Goal: Task Accomplishment & Management: Manage account settings

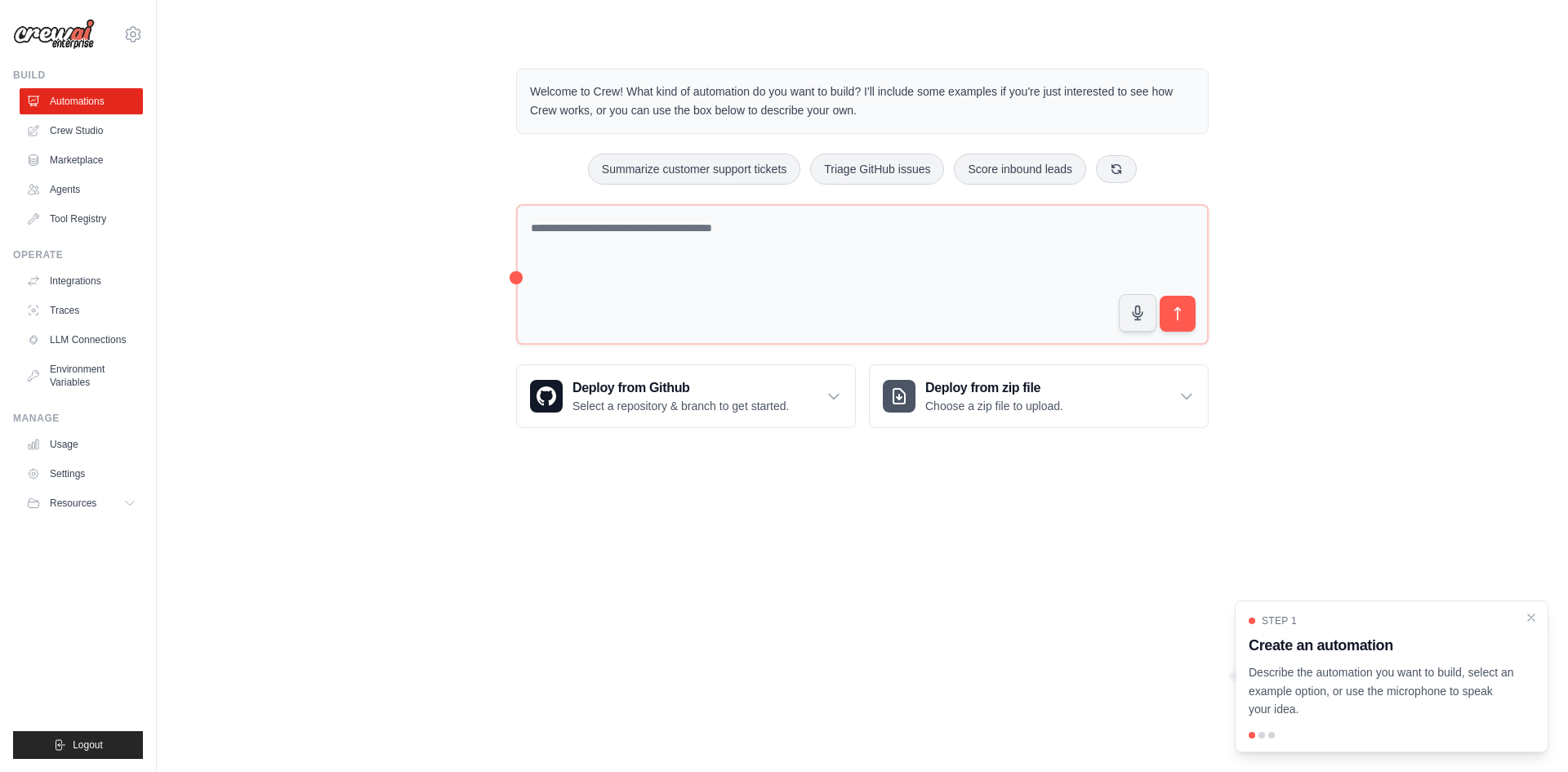
click at [1264, 735] on div at bounding box center [1261, 735] width 7 height 7
click at [1360, 675] on p "Describe the automation you want to build, select an example option, or use the…" at bounding box center [1381, 690] width 266 height 55
click at [1460, 631] on div "Step 1 Create an automation Describe the automation you want to build, select a…" at bounding box center [1392, 667] width 286 height 105
click at [1312, 662] on div "Step 1 Create an automation Describe the automation you want to build, select a…" at bounding box center [1392, 667] width 286 height 105
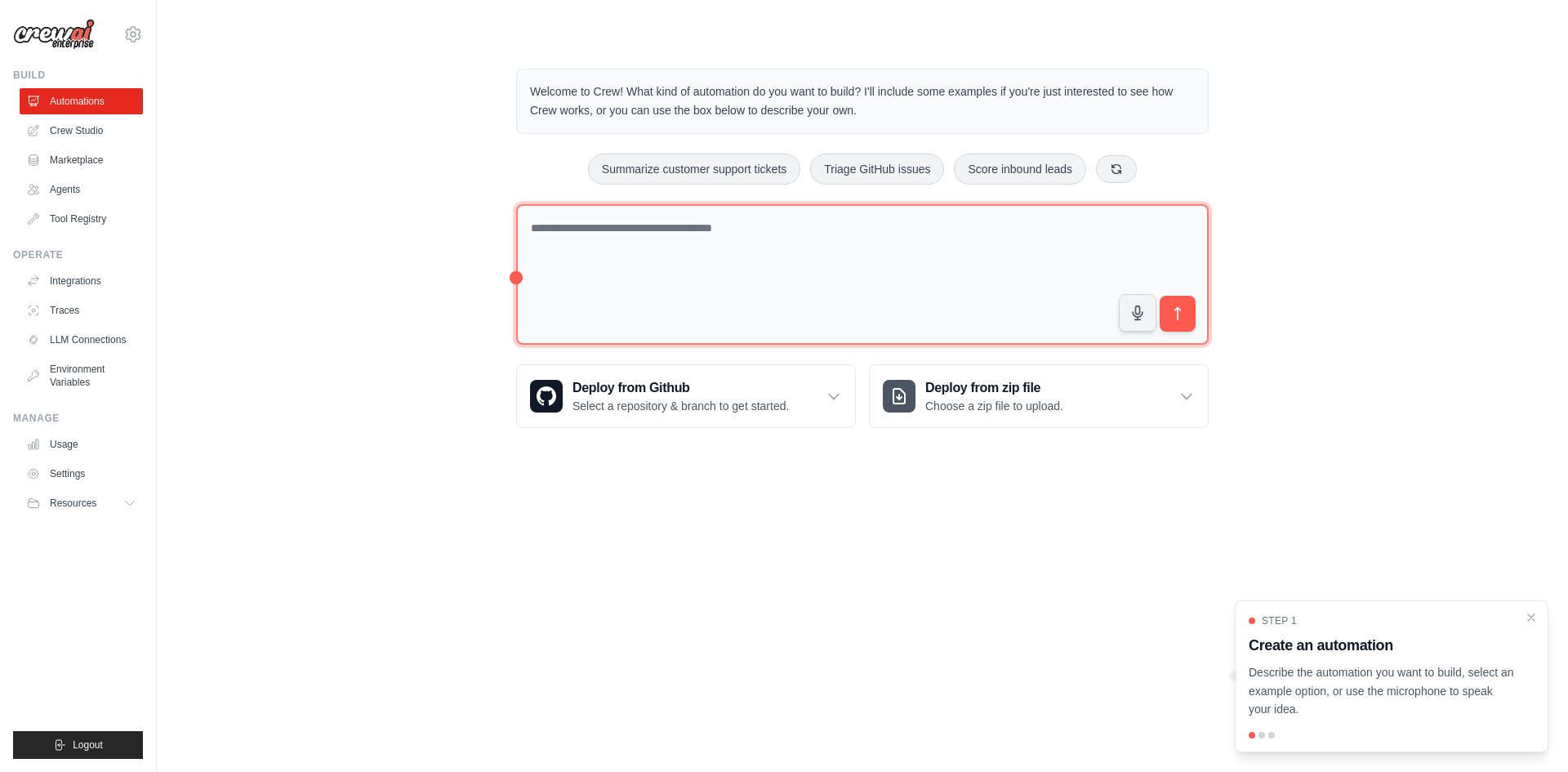
click at [780, 276] on textarea at bounding box center [862, 274] width 693 height 141
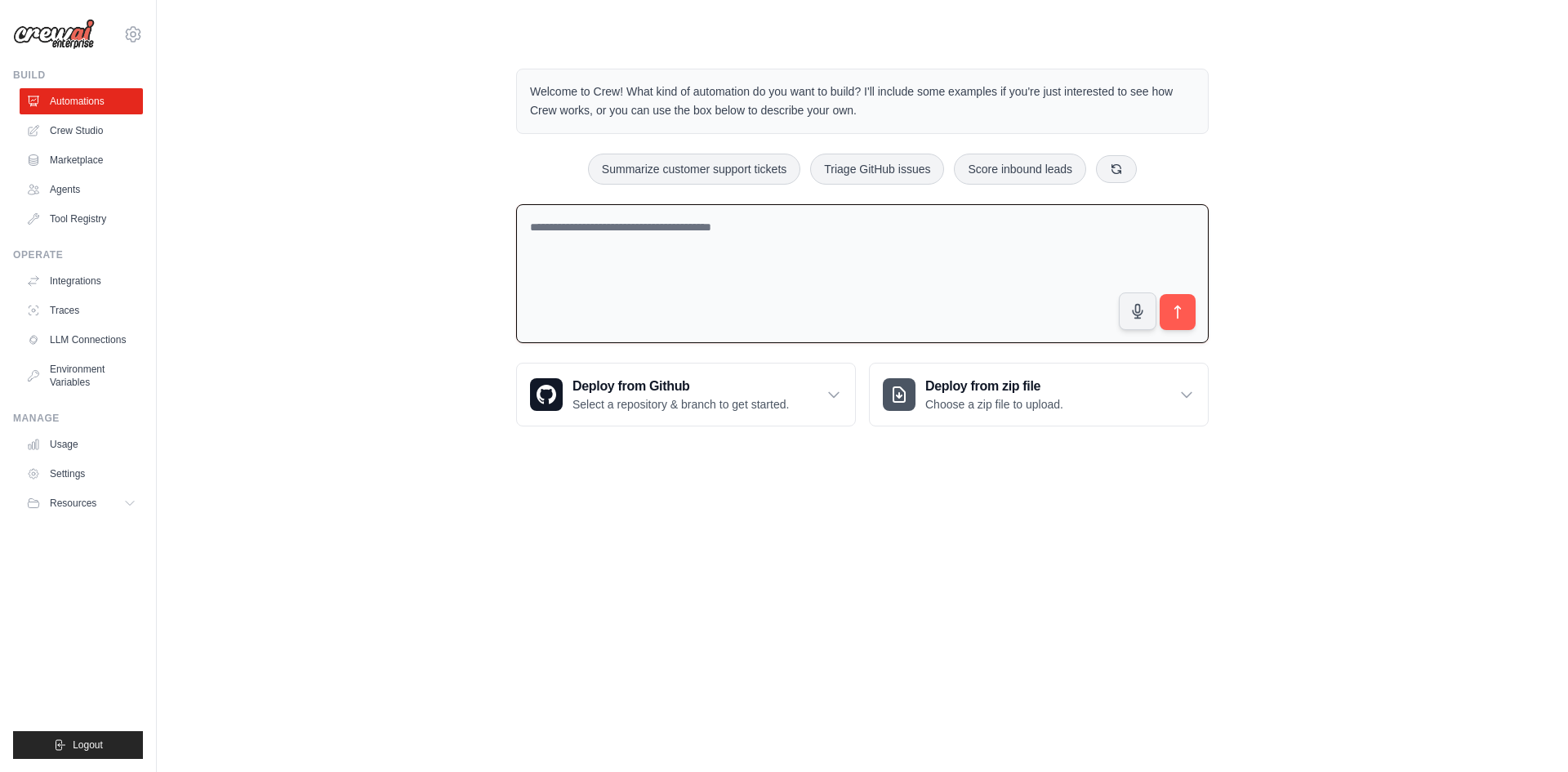
click at [733, 529] on body "mickael@thedigitaleconomist.com Settings Build Automations Crew Studio Resources" at bounding box center [784, 386] width 1568 height 772
click at [72, 181] on link "Agents" at bounding box center [83, 189] width 123 height 26
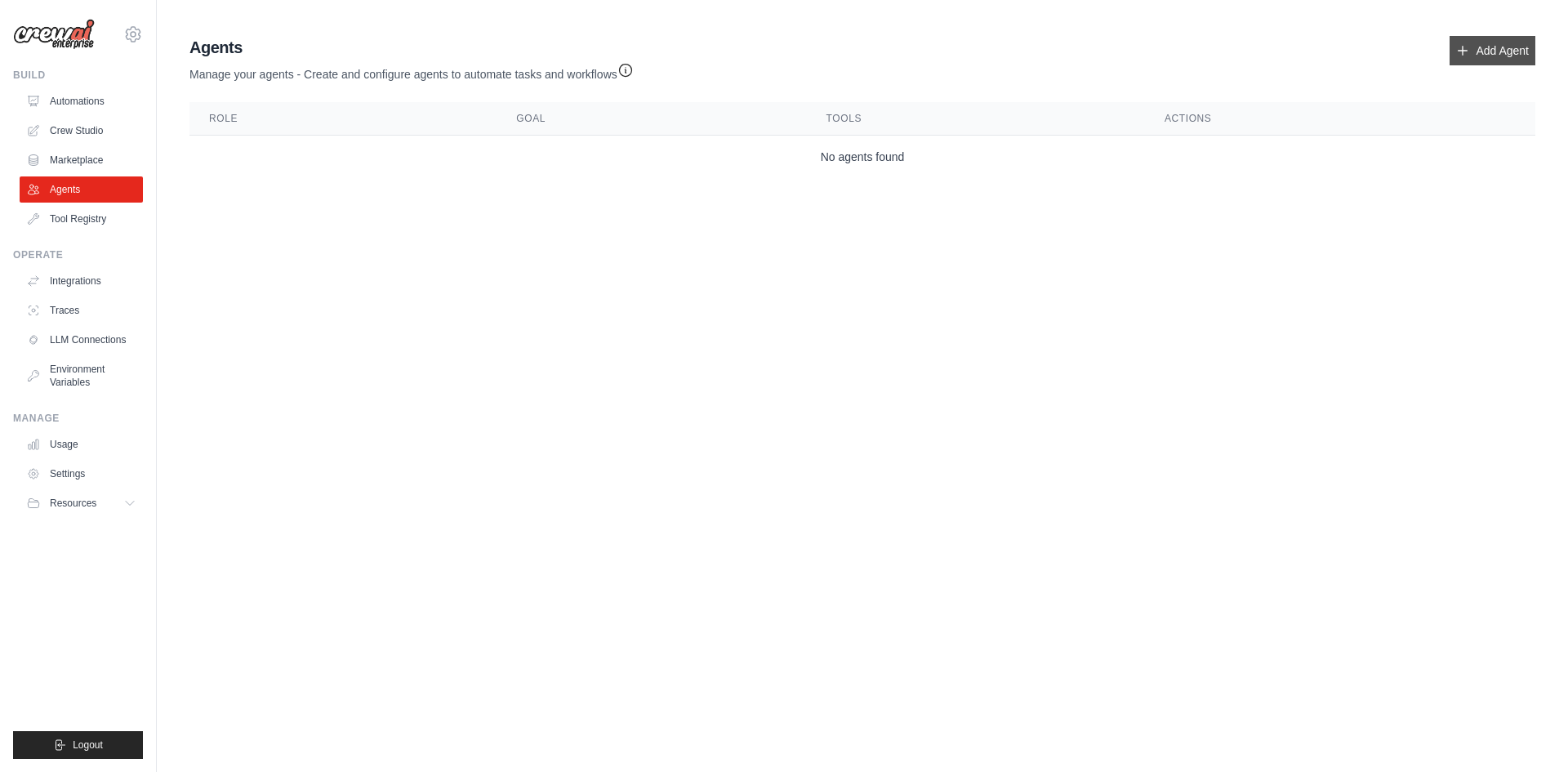
click at [1485, 58] on link "Add Agent" at bounding box center [1492, 49] width 86 height 29
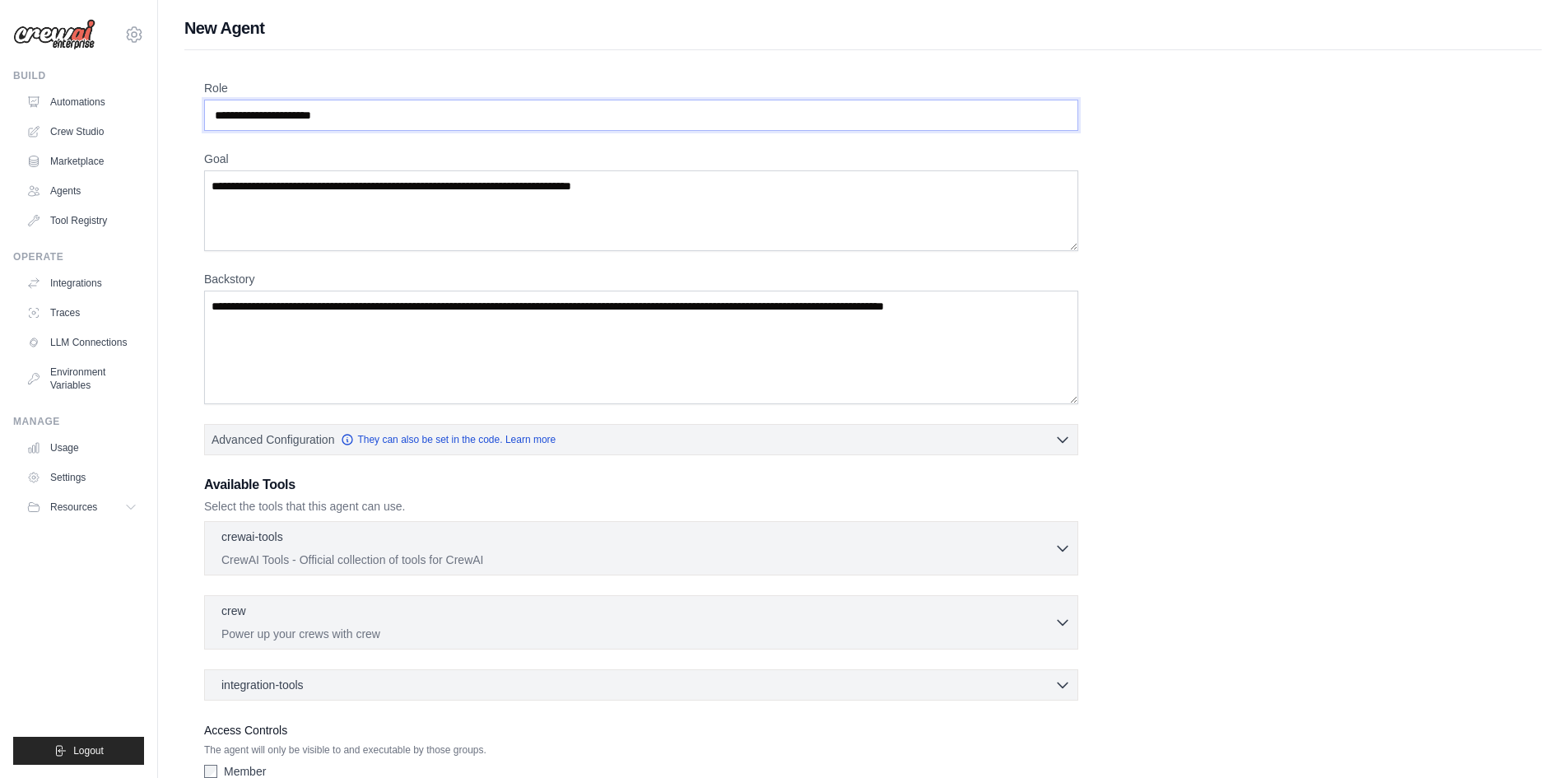
click at [773, 121] on input "Role" at bounding box center [641, 115] width 874 height 31
click at [751, 114] on input "Role" at bounding box center [641, 115] width 874 height 31
click at [568, 121] on input "Role" at bounding box center [641, 115] width 874 height 31
click at [1052, 546] on div "crewai-tools 0 selected" at bounding box center [637, 537] width 832 height 20
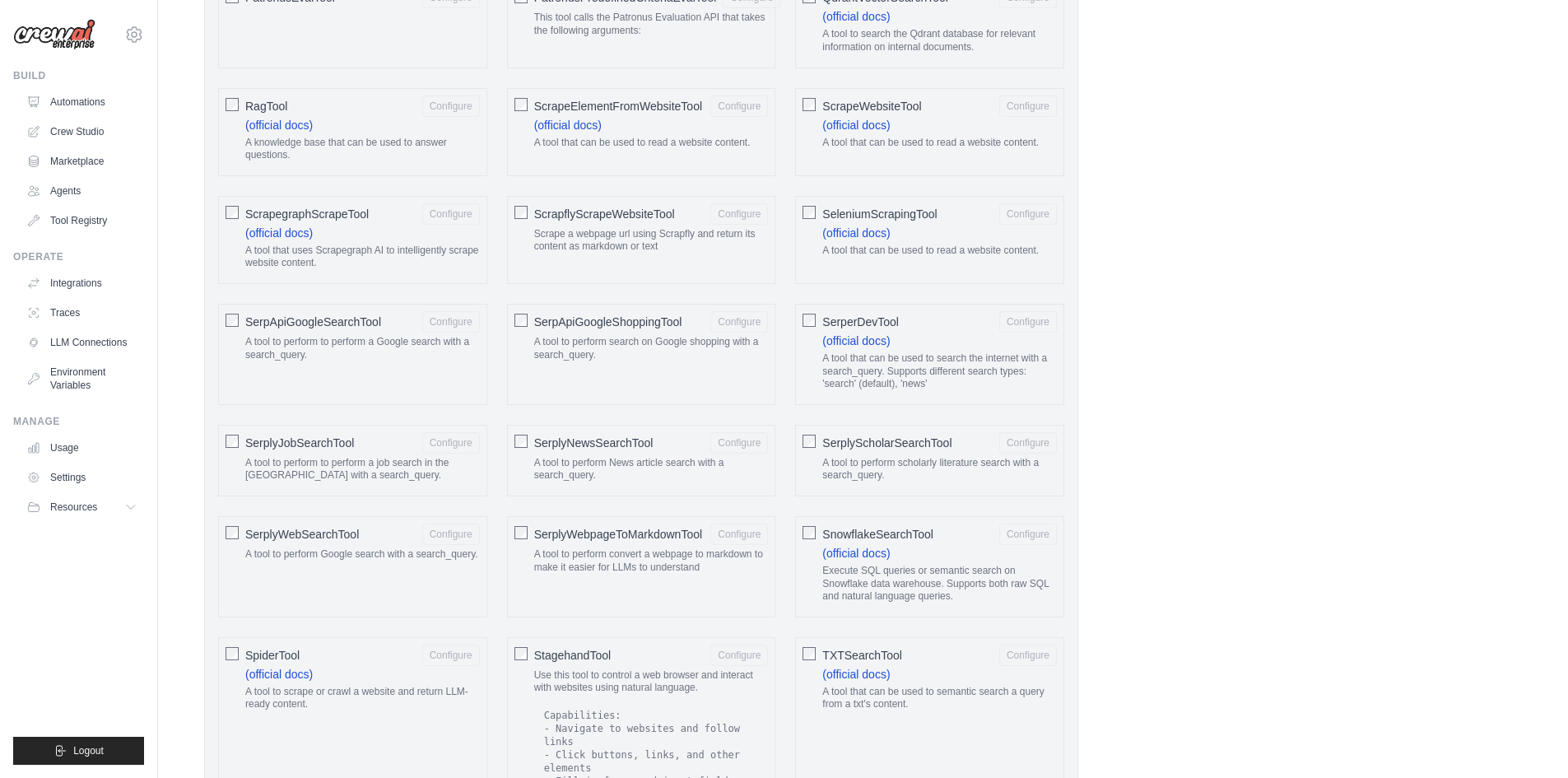
scroll to position [2057, 0]
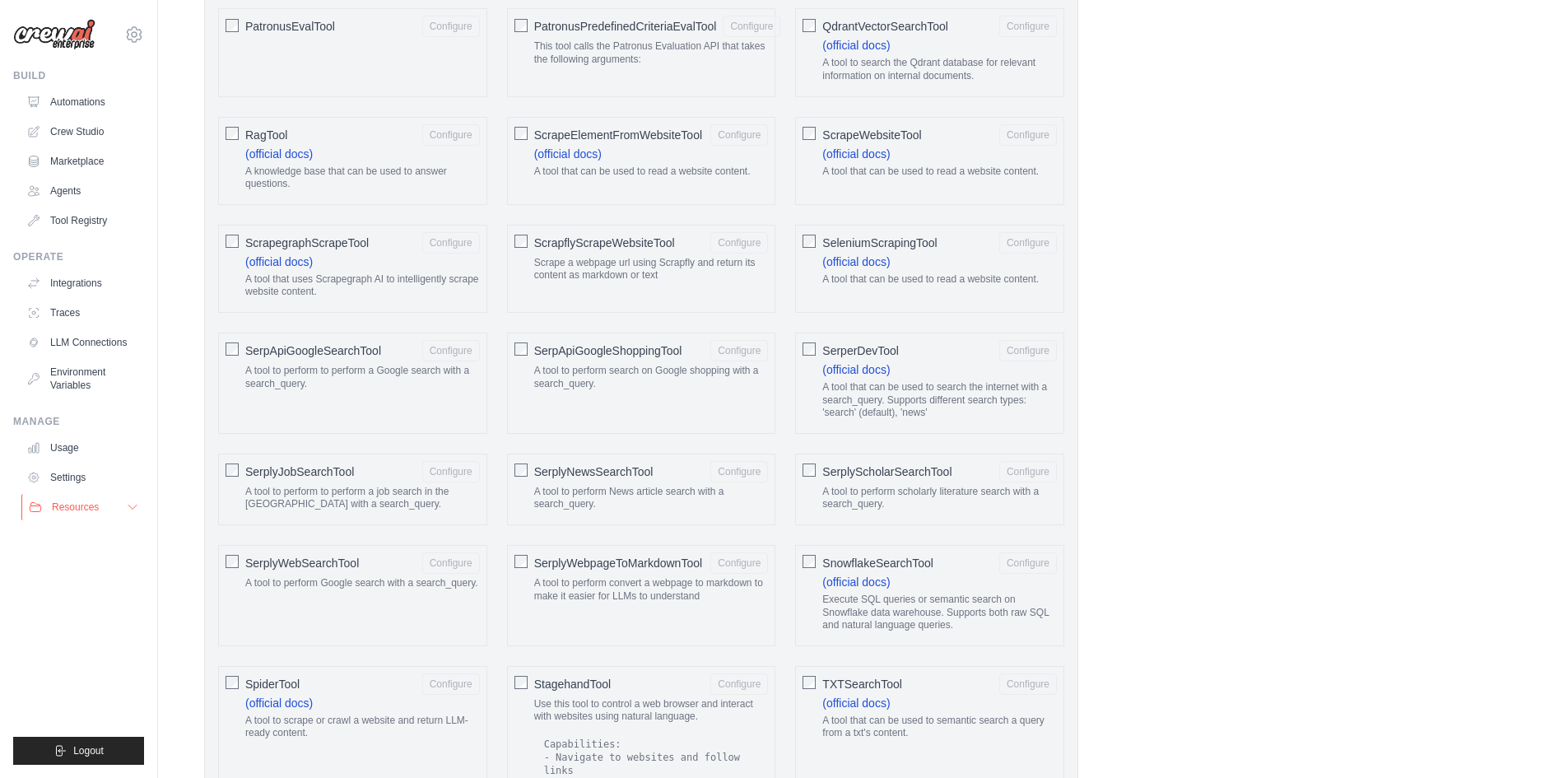
click at [115, 509] on button "Resources" at bounding box center [84, 507] width 124 height 26
click at [138, 507] on icon at bounding box center [133, 507] width 13 height 13
click at [113, 343] on link "LLM Connections" at bounding box center [84, 342] width 124 height 26
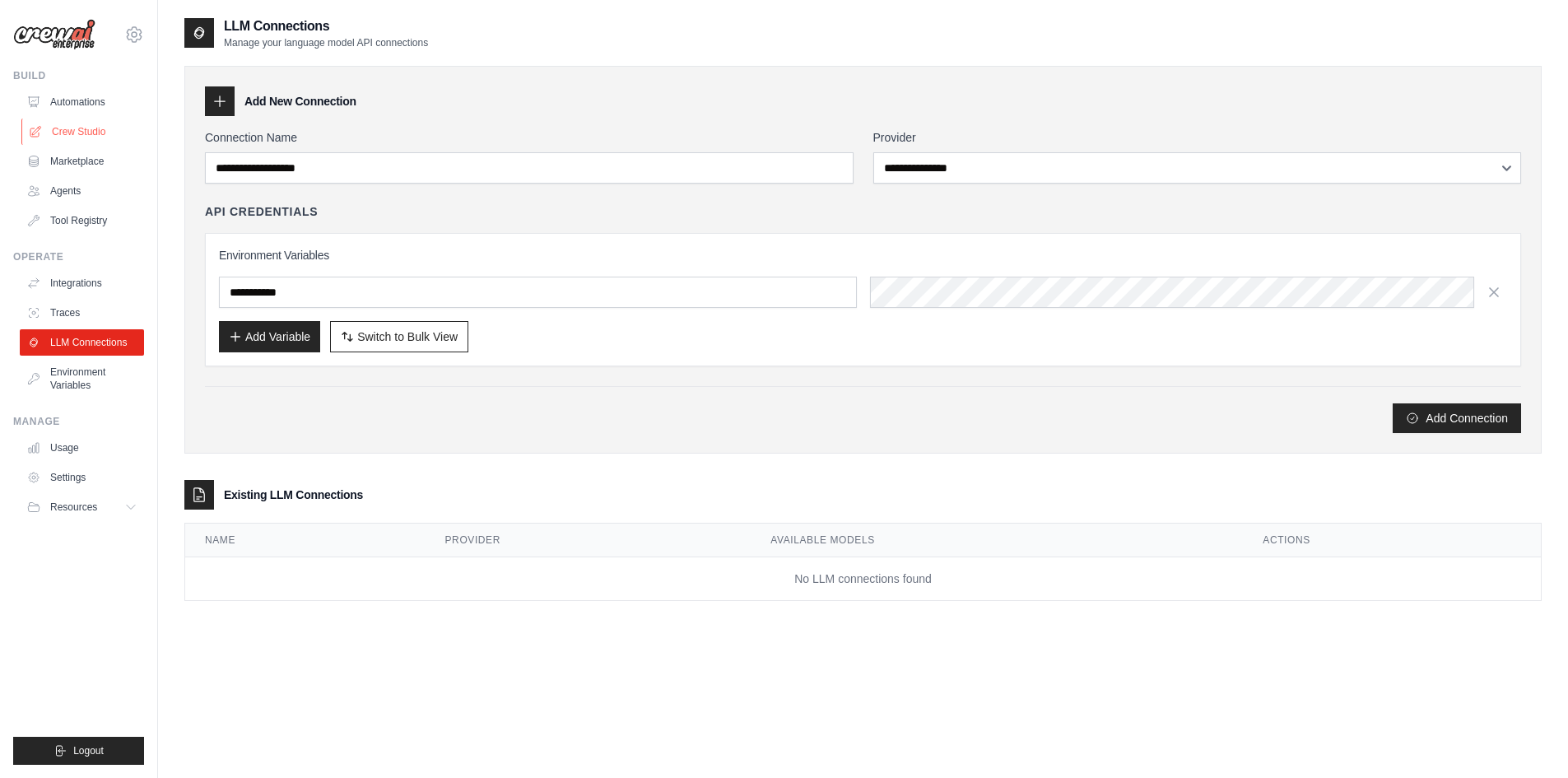
click at [87, 132] on link "Crew Studio" at bounding box center [84, 132] width 124 height 26
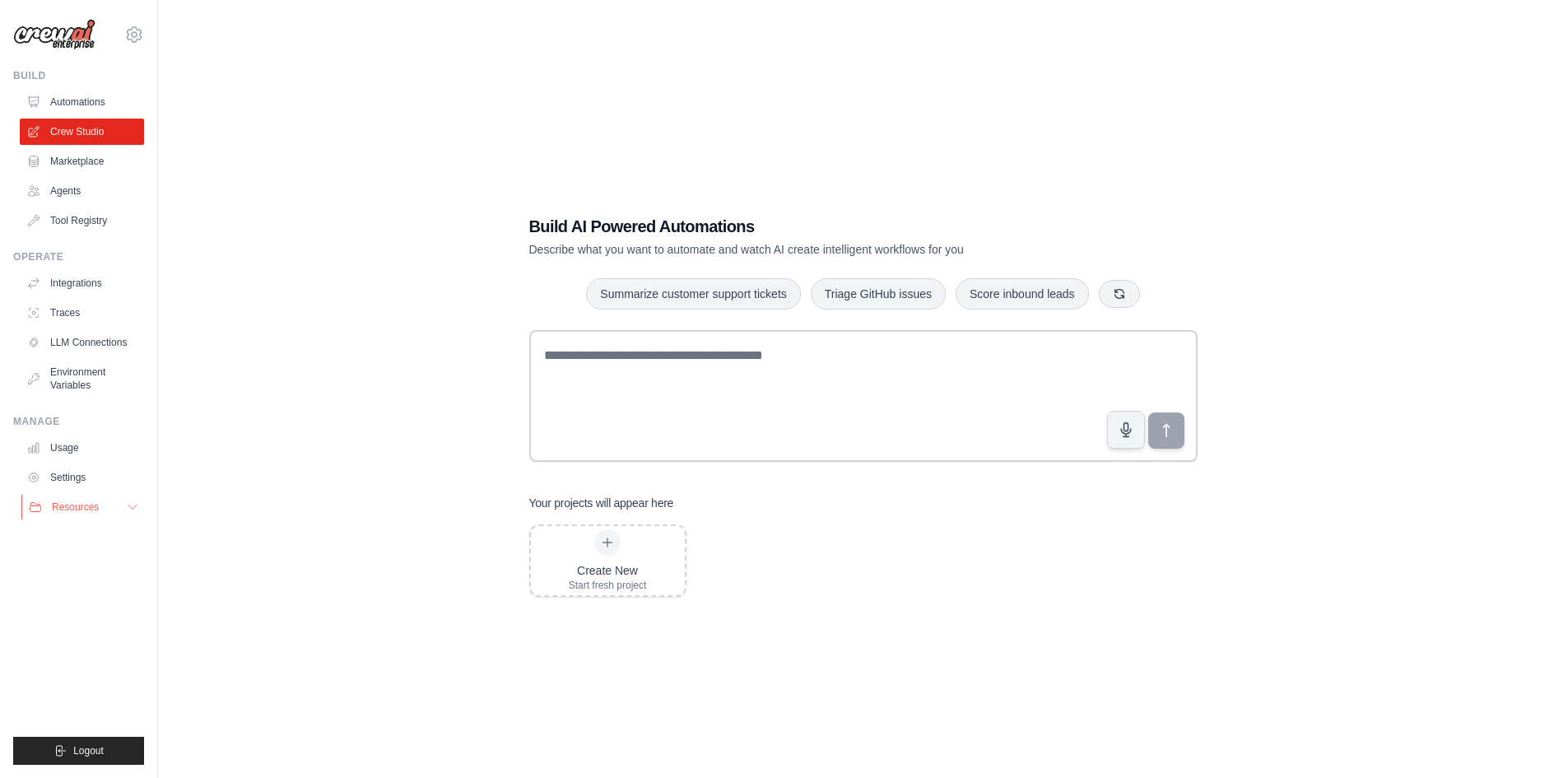
click at [130, 505] on icon at bounding box center [133, 507] width 13 height 13
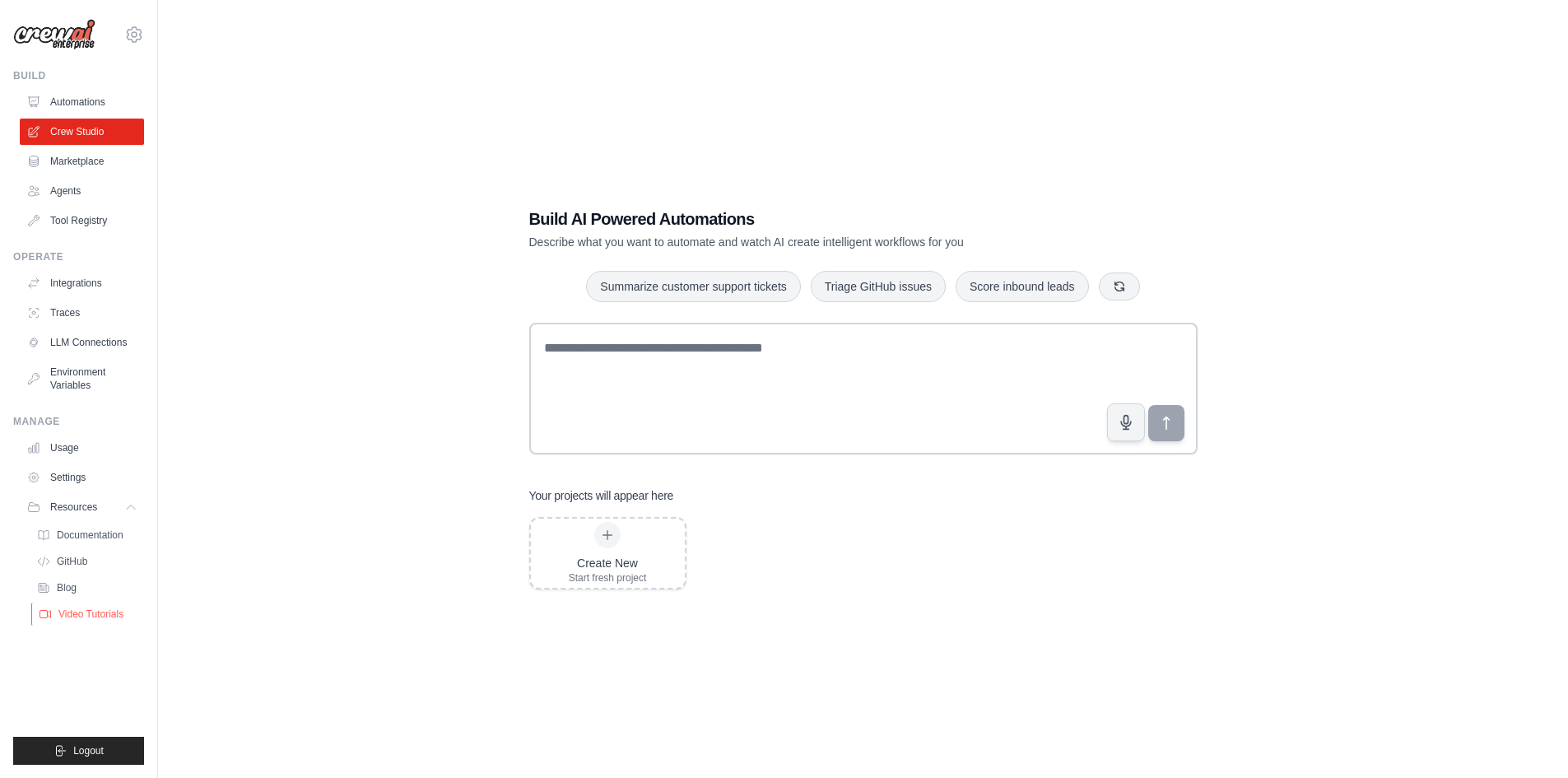
scroll to position [33, 0]
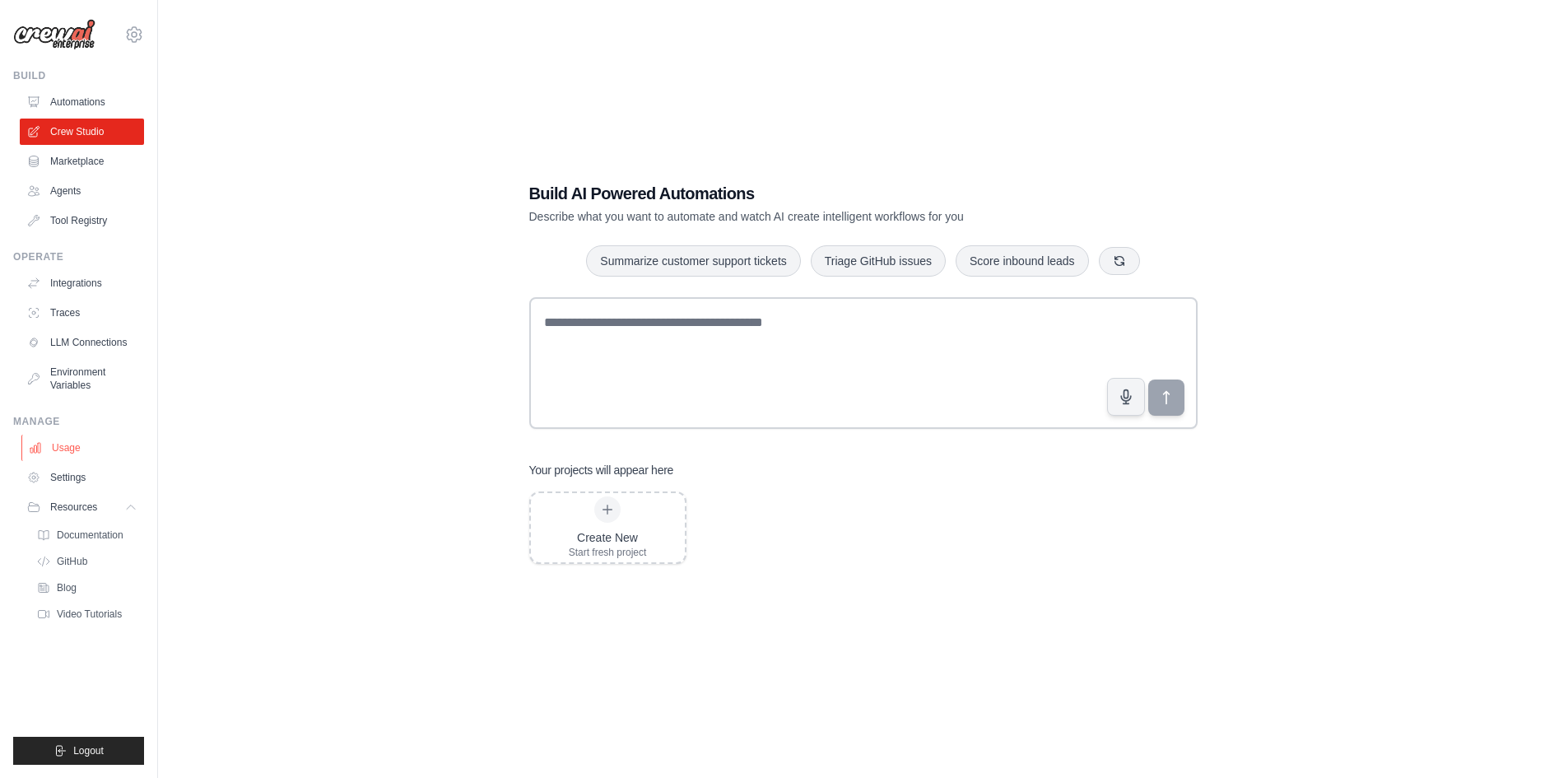
click at [69, 450] on link "Usage" at bounding box center [84, 448] width 124 height 26
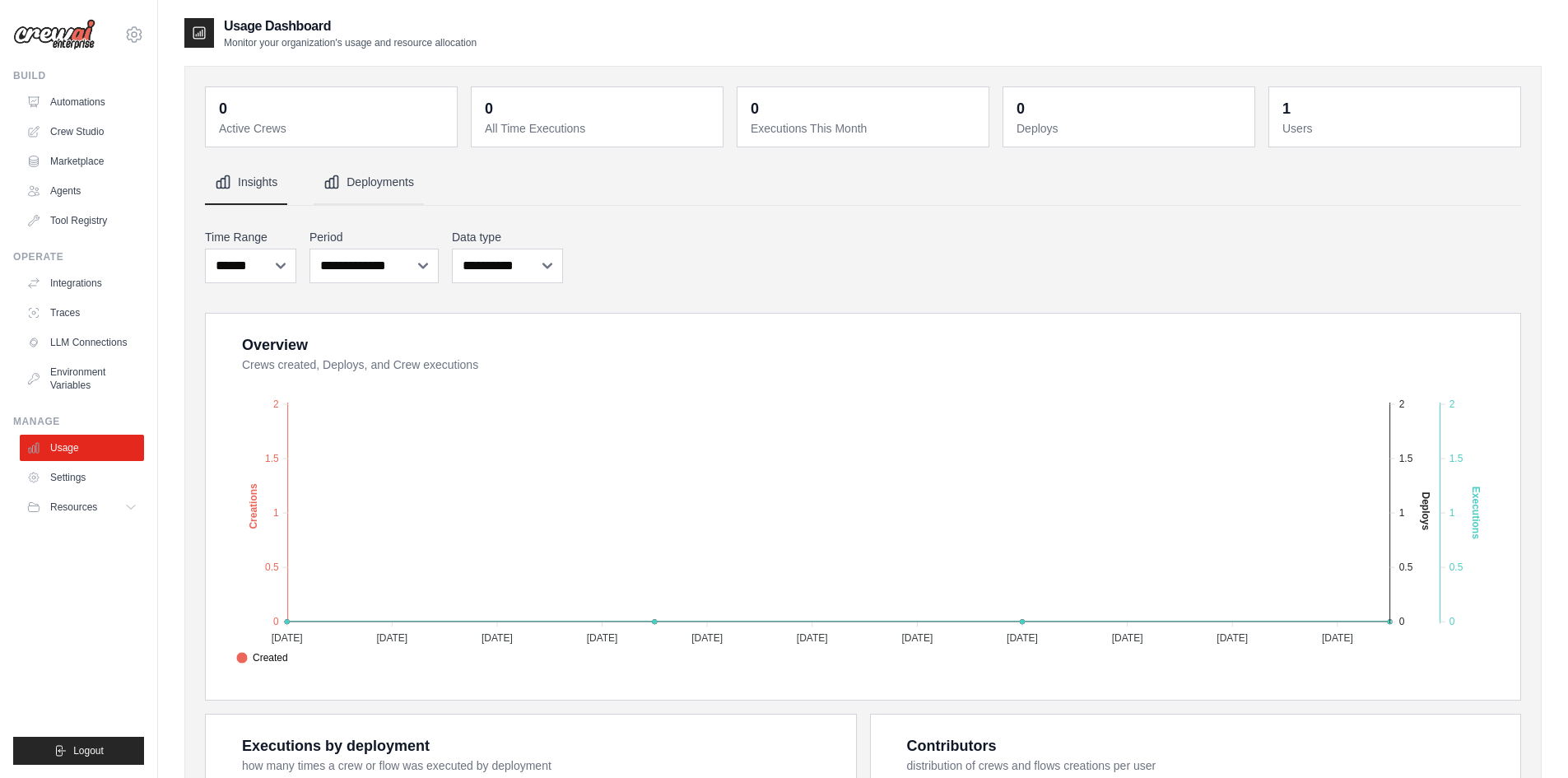
click at [371, 176] on button "Deployments" at bounding box center [368, 183] width 110 height 44
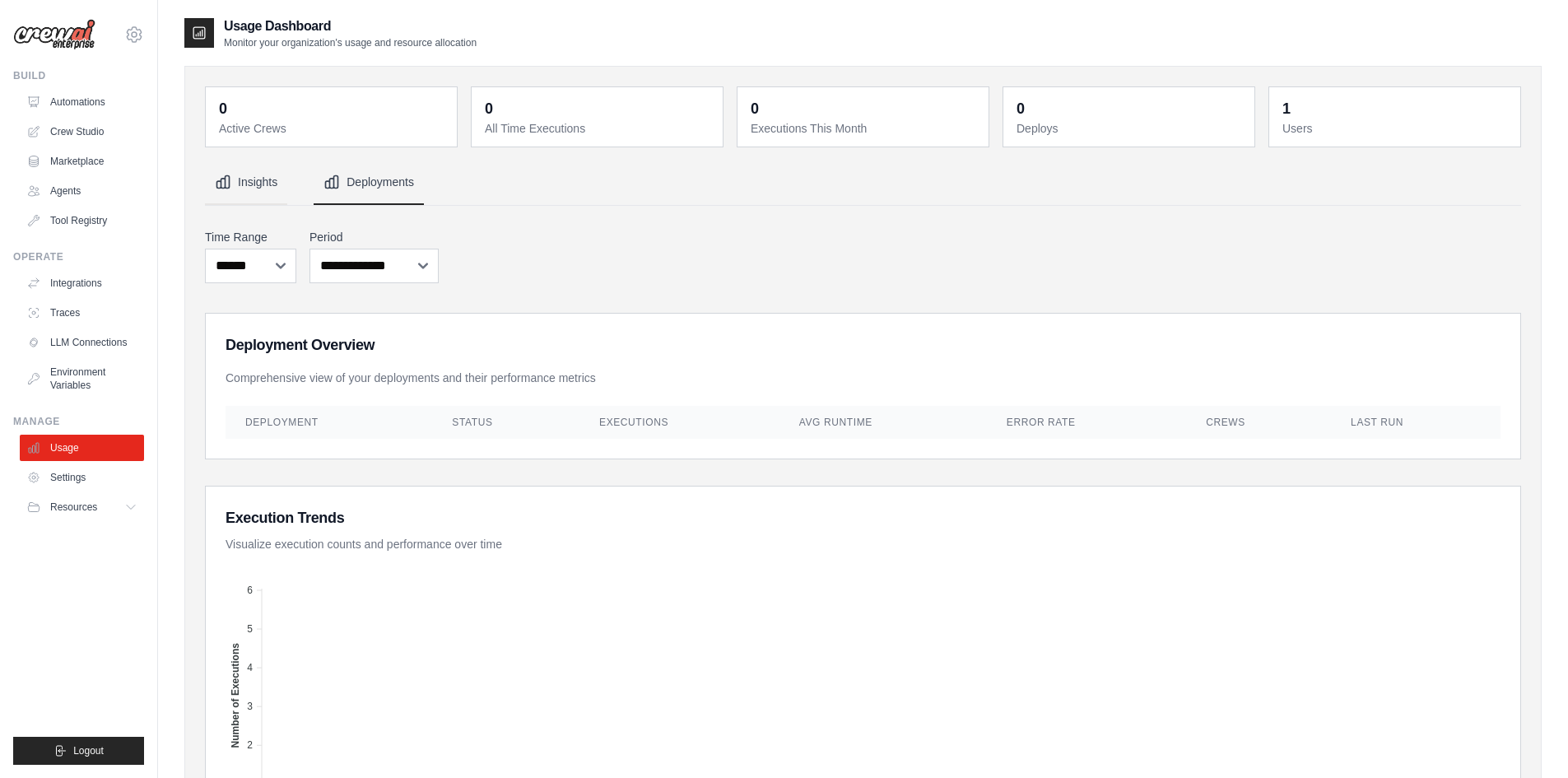
click at [240, 181] on button "Insights" at bounding box center [245, 183] width 82 height 44
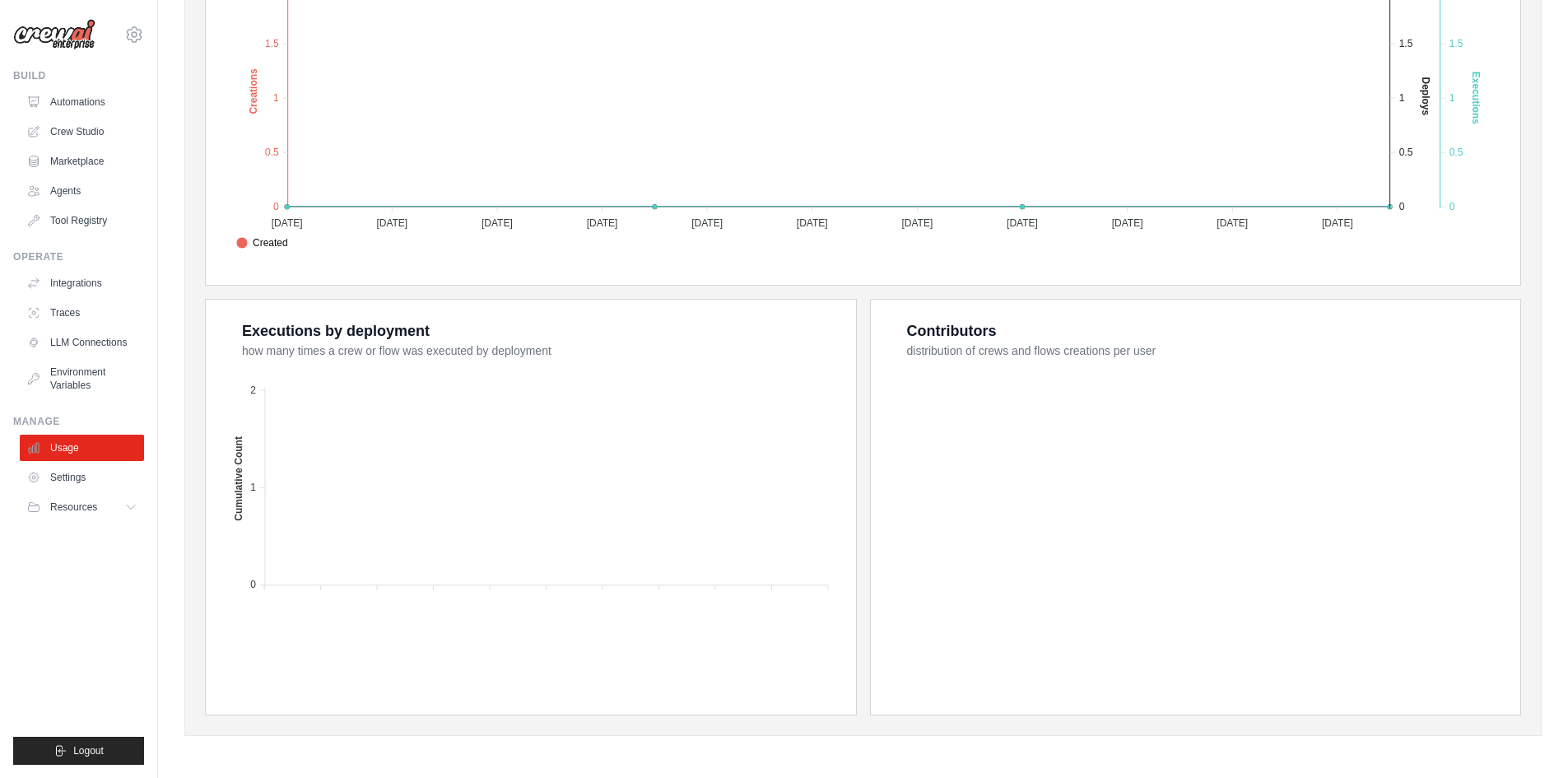
scroll to position [416, 0]
click at [84, 502] on span "Resources" at bounding box center [75, 507] width 47 height 13
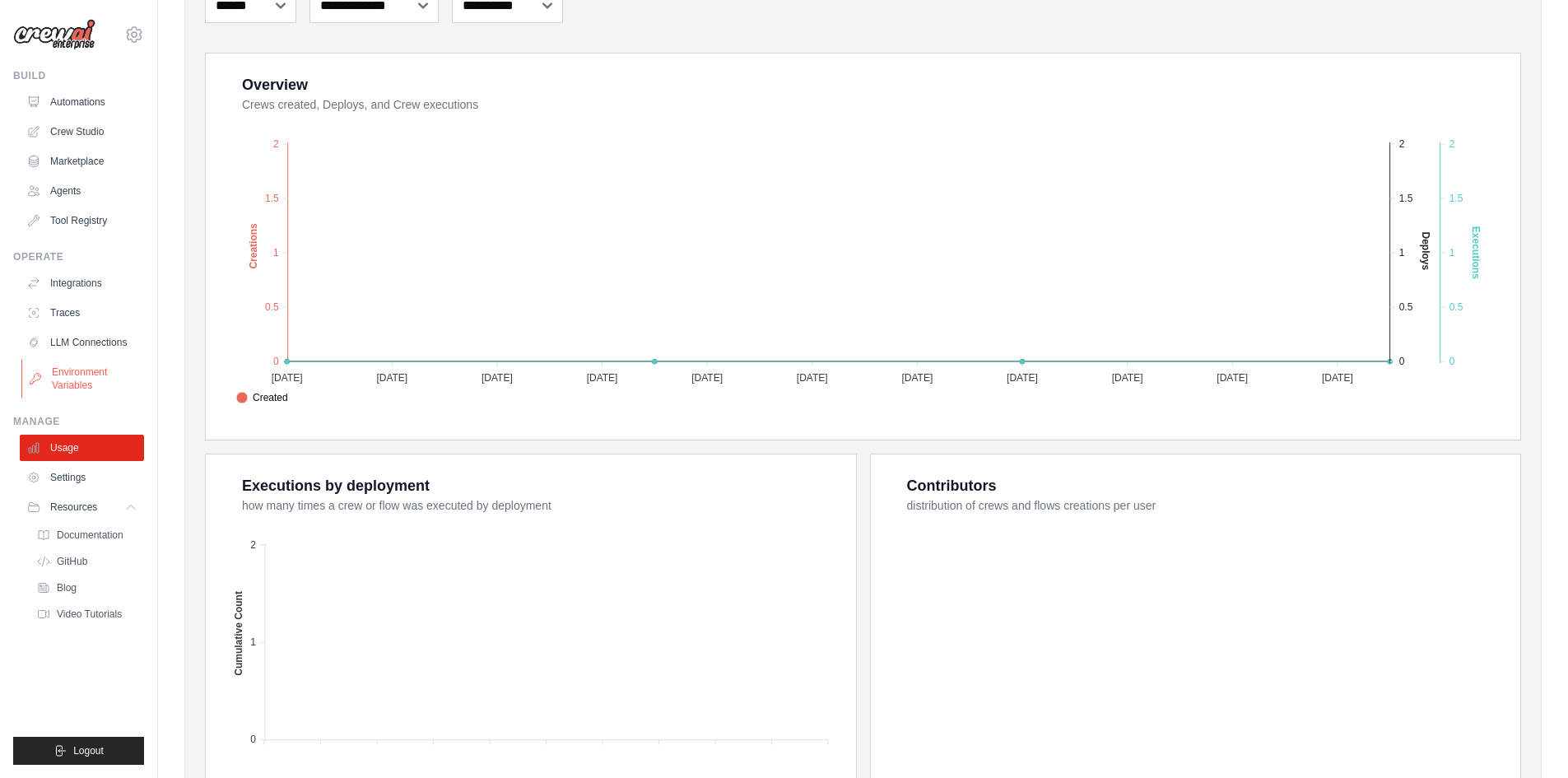
scroll to position [4, 0]
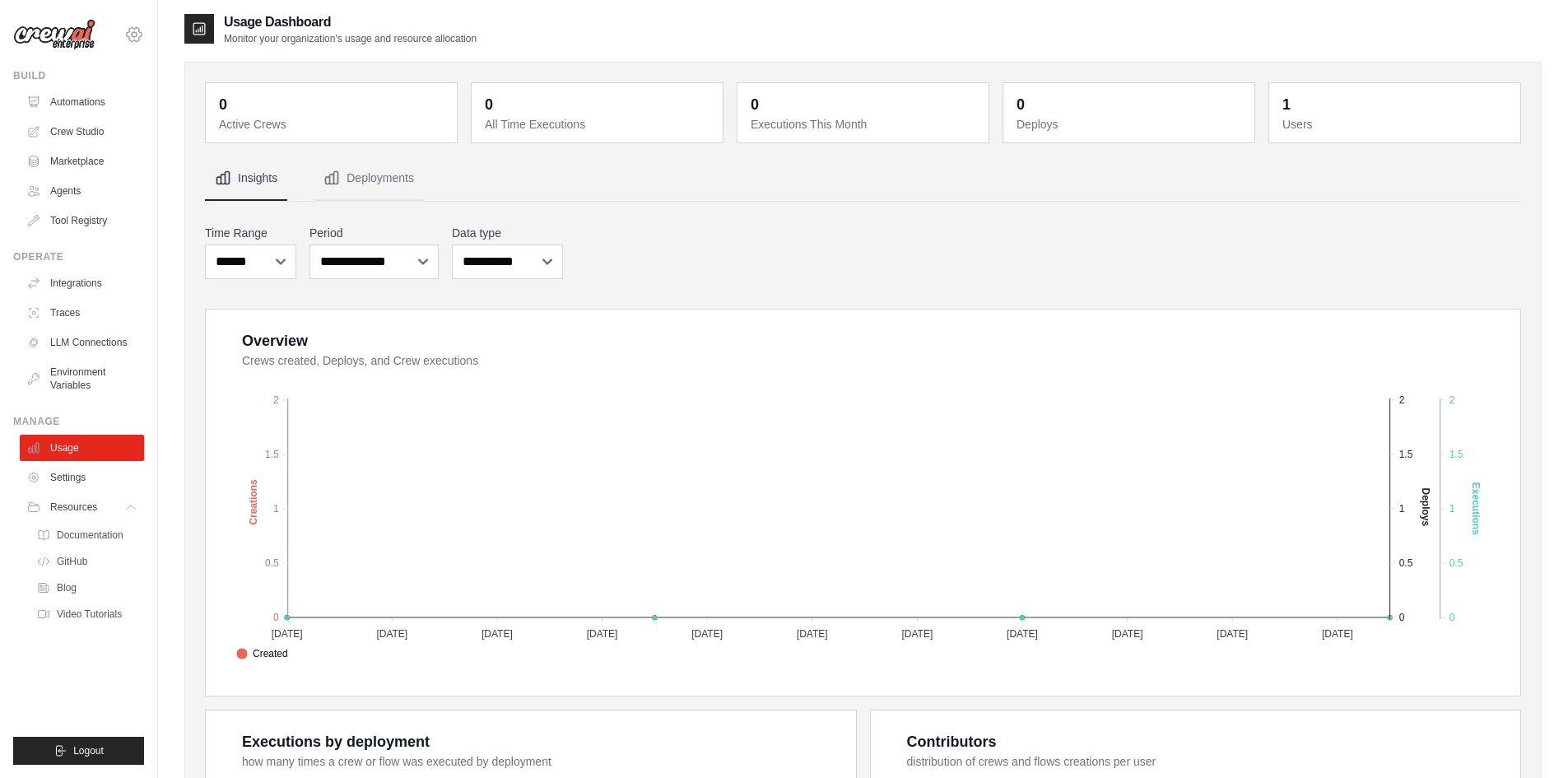
click at [133, 30] on icon at bounding box center [134, 34] width 20 height 20
click at [120, 115] on link "Settings" at bounding box center [135, 110] width 145 height 29
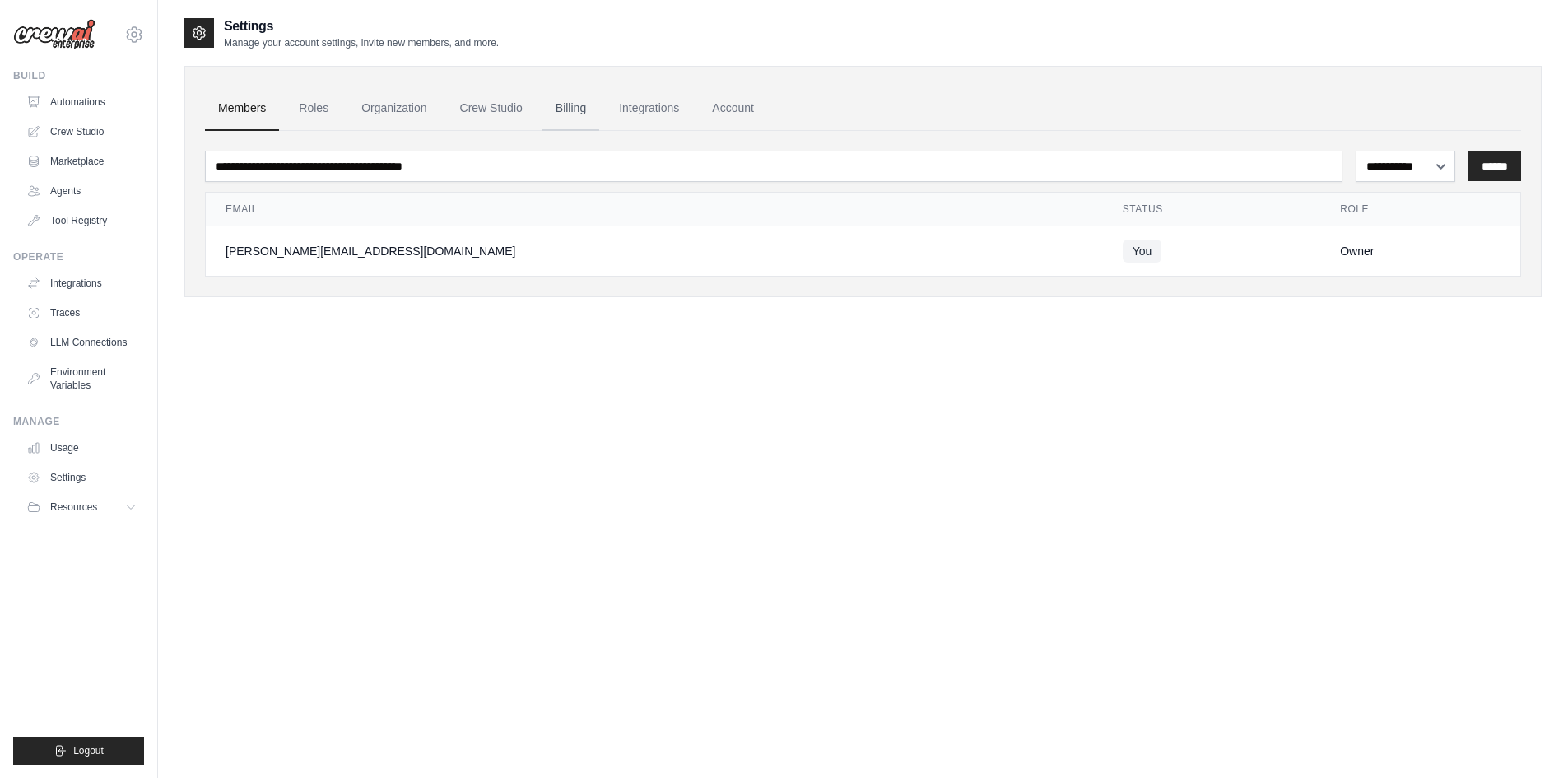
click at [579, 104] on link "Billing" at bounding box center [571, 108] width 56 height 44
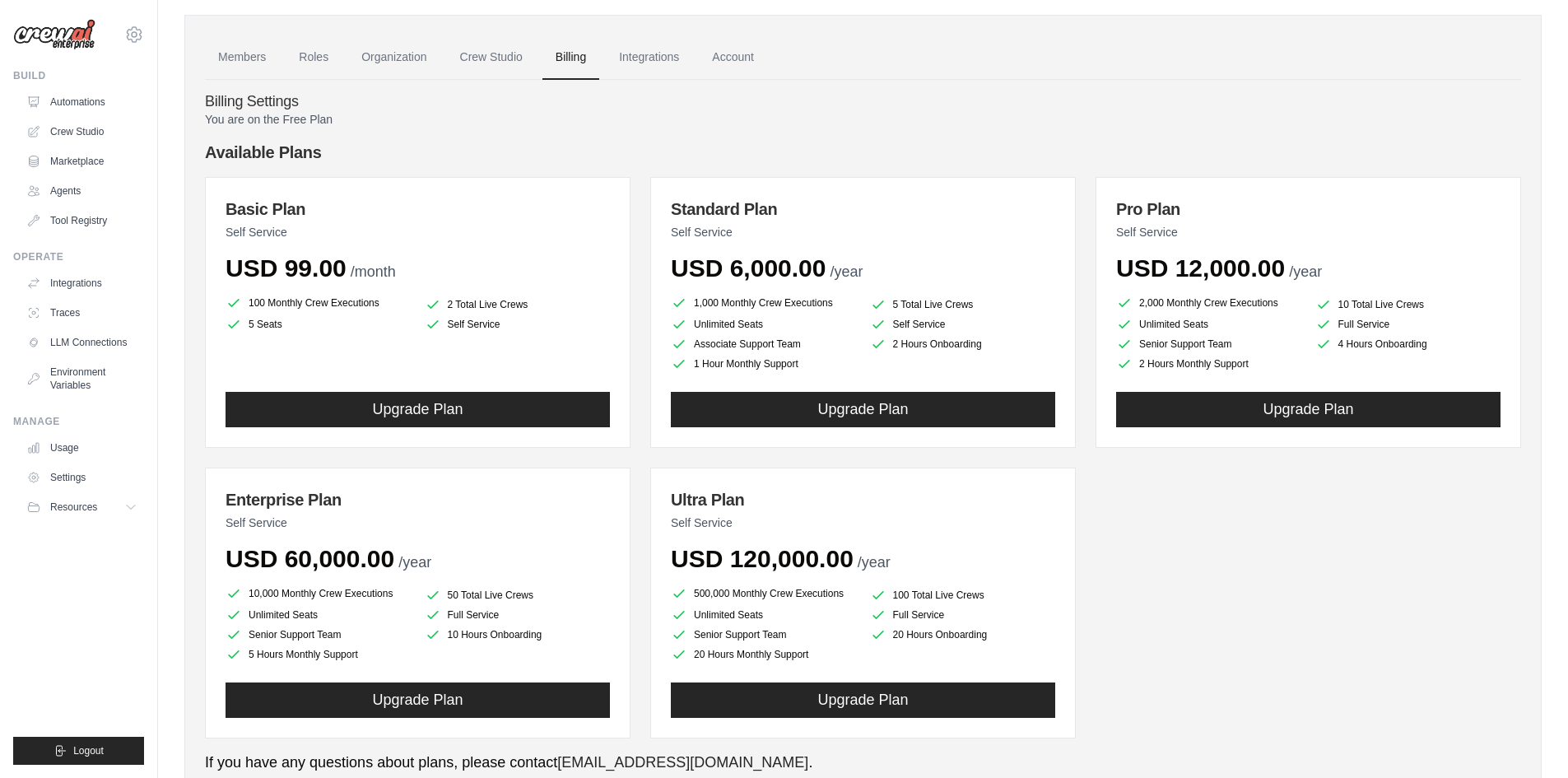
scroll to position [110, 0]
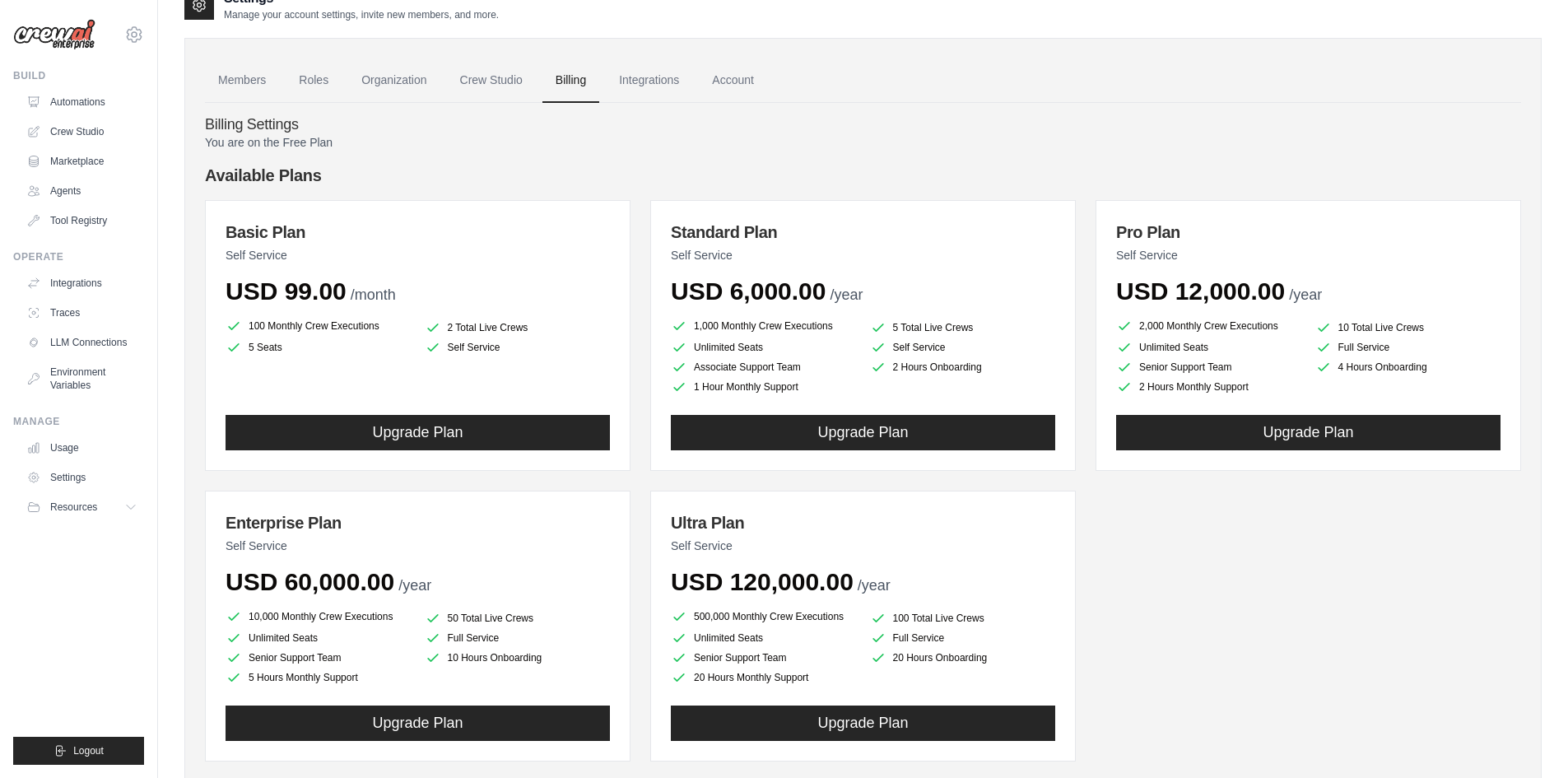
click at [464, 366] on div "100 Monthly Crew Executions 2 Total Live Crews 5 Seats Self Service" at bounding box center [418, 356] width 385 height 79
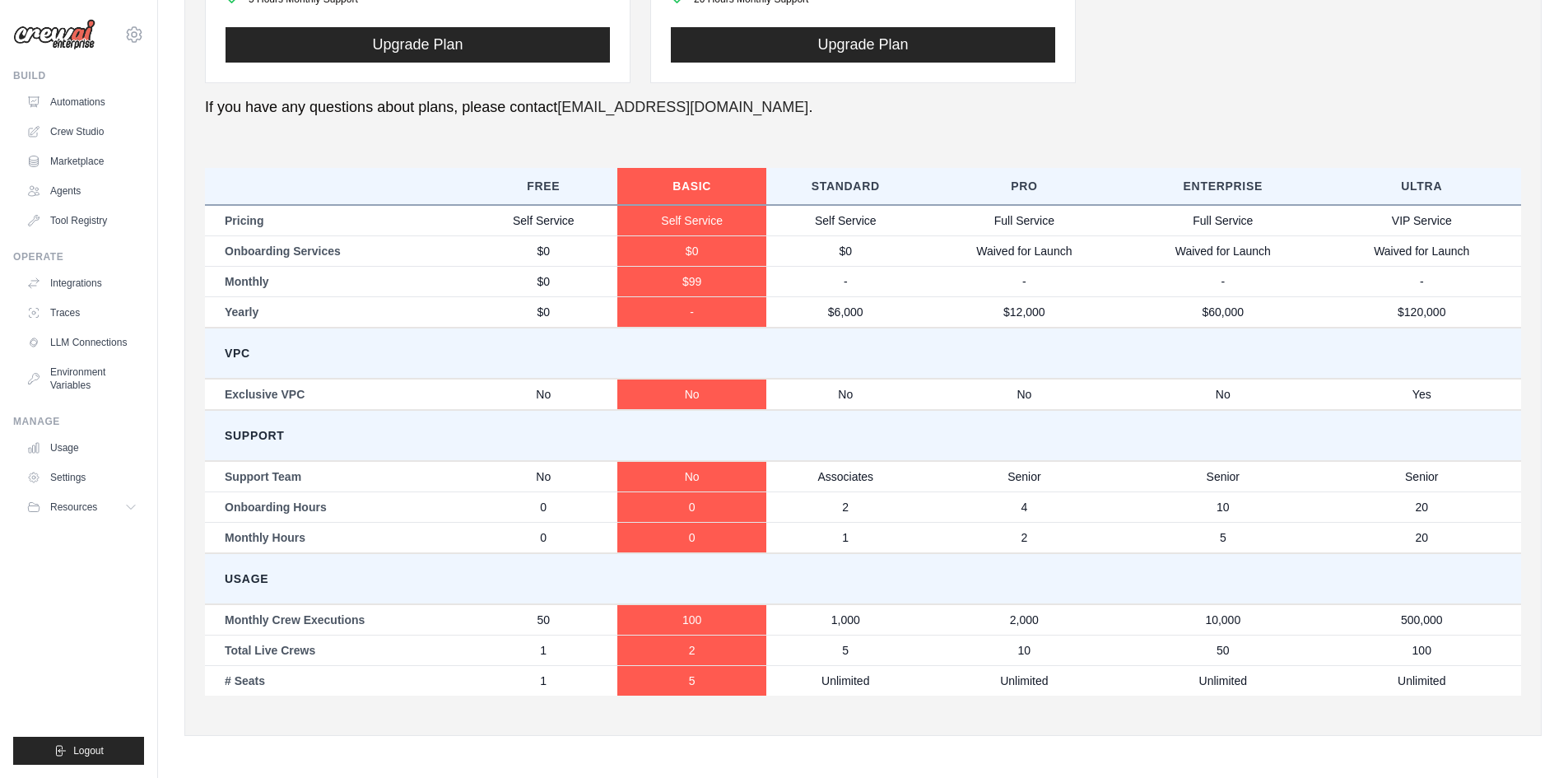
scroll to position [707, 0]
click at [558, 629] on td "50" at bounding box center [543, 618] width 148 height 31
click at [309, 648] on td "Total Live Crews" at bounding box center [337, 649] width 264 height 30
drag, startPoint x: 270, startPoint y: 643, endPoint x: 323, endPoint y: 648, distance: 53.2
click at [323, 648] on td "Total Live Crews" at bounding box center [337, 649] width 264 height 30
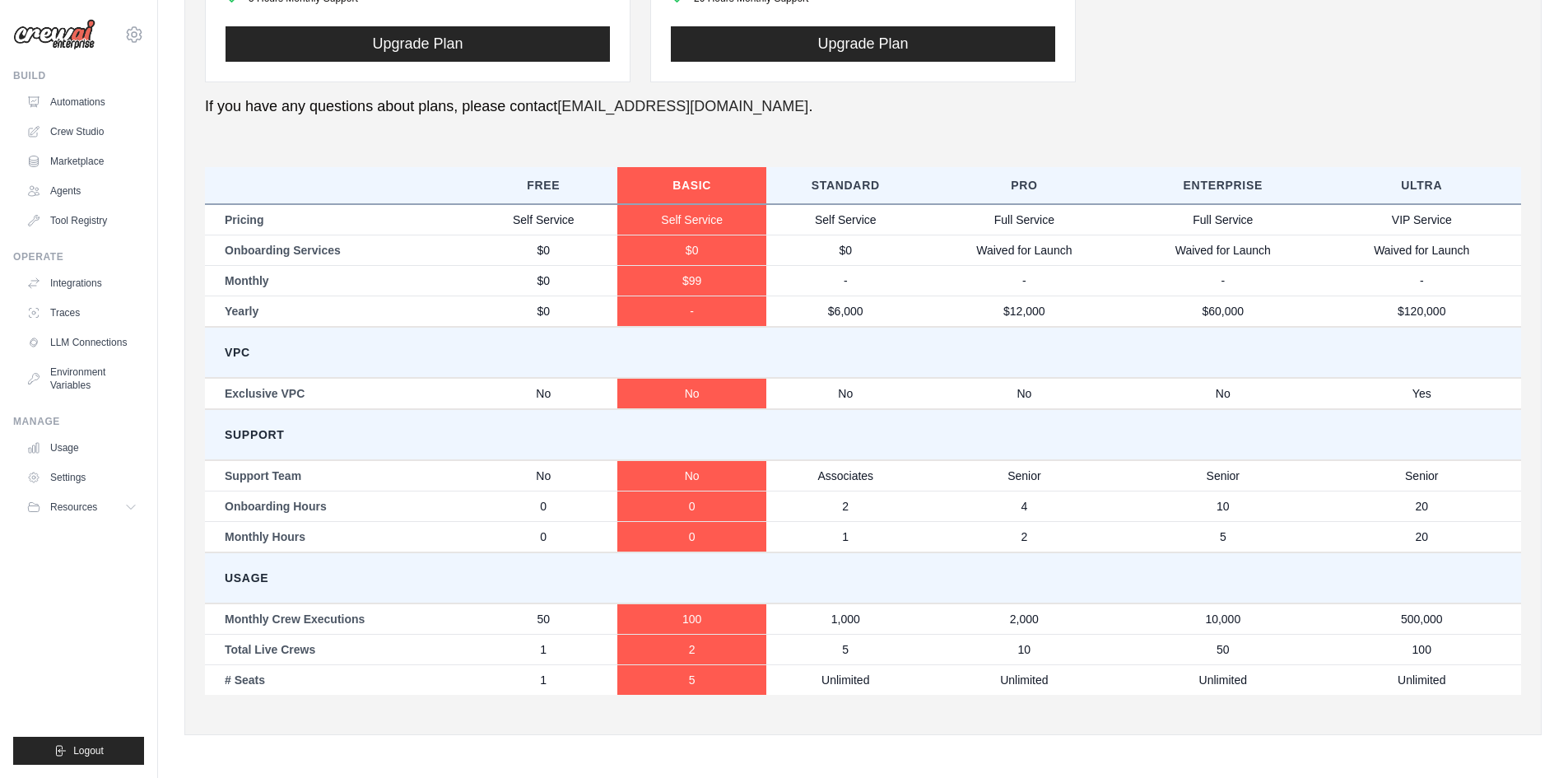
click at [274, 674] on td "# Seats" at bounding box center [337, 679] width 264 height 30
click at [226, 683] on td "# Seats" at bounding box center [337, 679] width 264 height 30
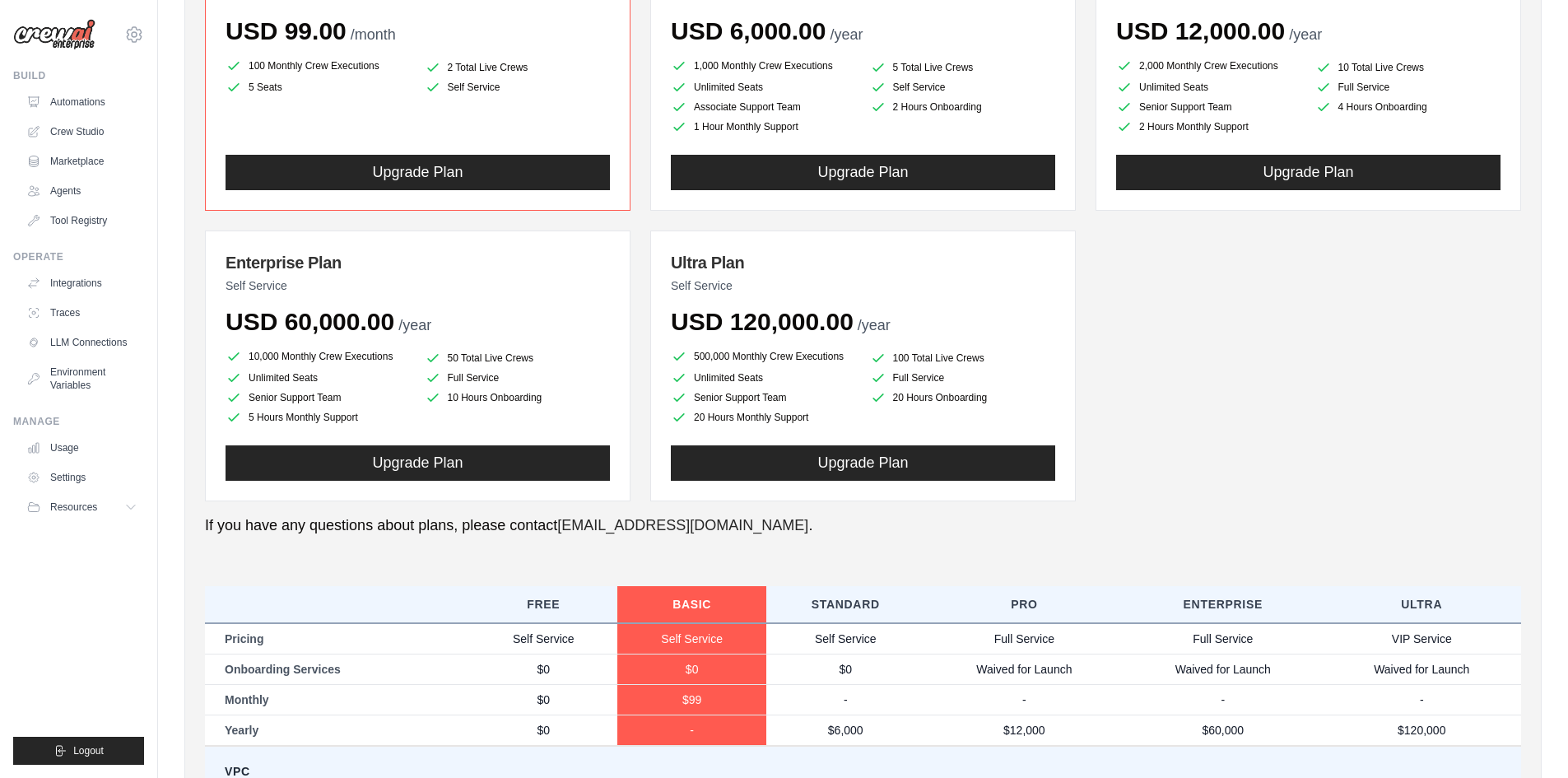
scroll to position [0, 0]
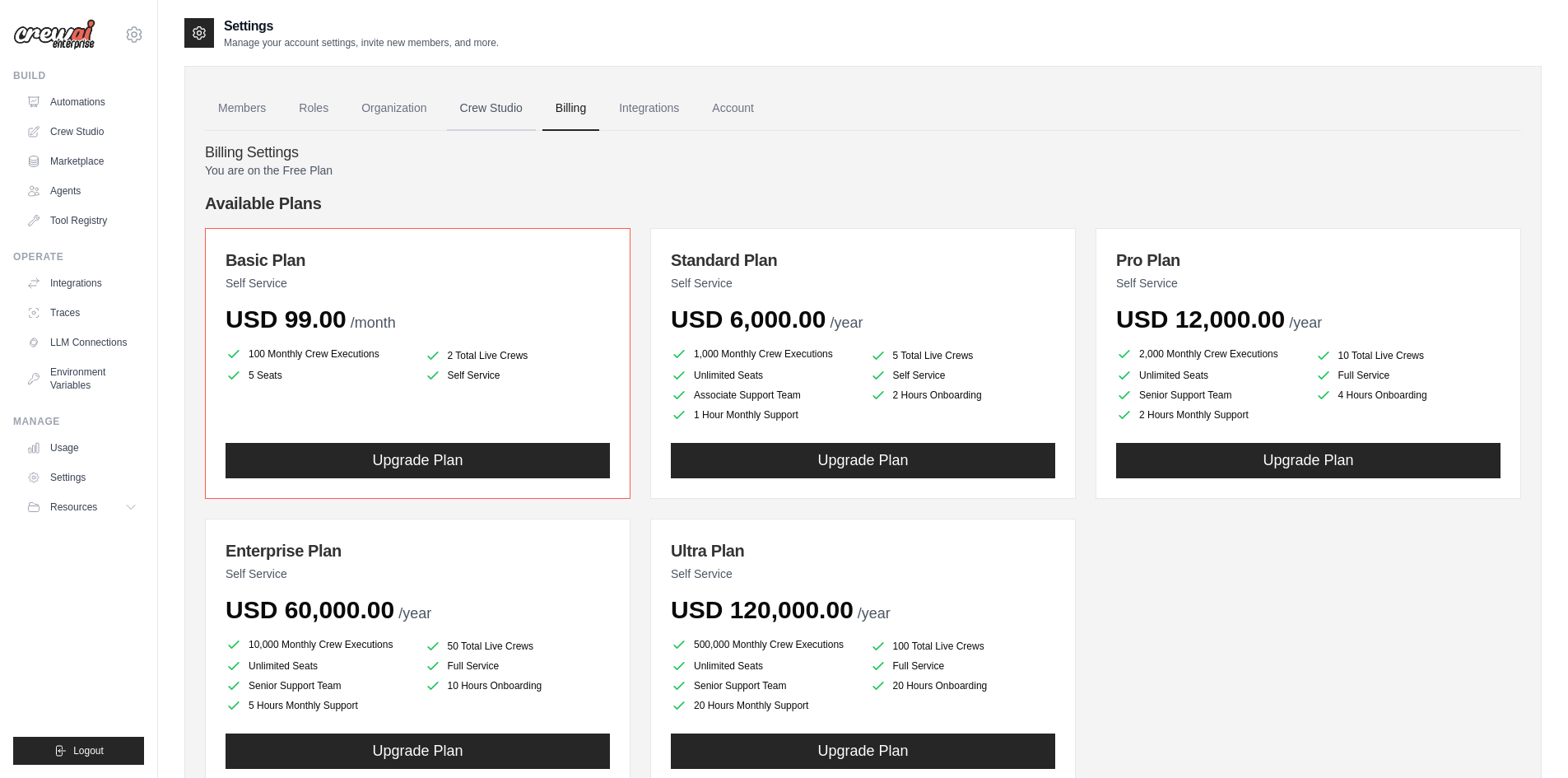
click at [480, 102] on link "Crew Studio" at bounding box center [491, 108] width 88 height 44
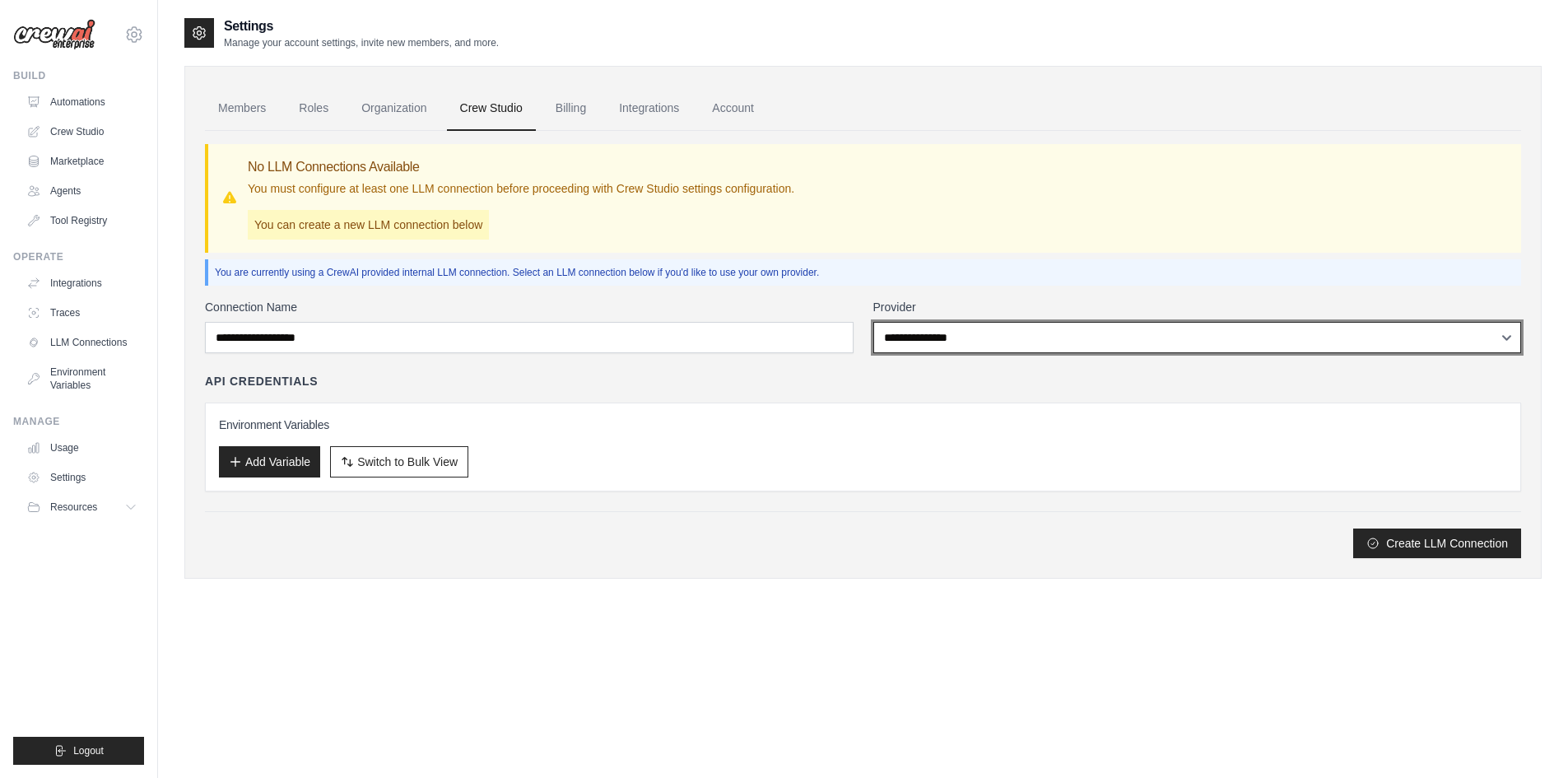
click at [961, 332] on select "**********" at bounding box center [1196, 337] width 648 height 31
select select "******"
click at [873, 322] on select "**********" at bounding box center [1196, 337] width 648 height 31
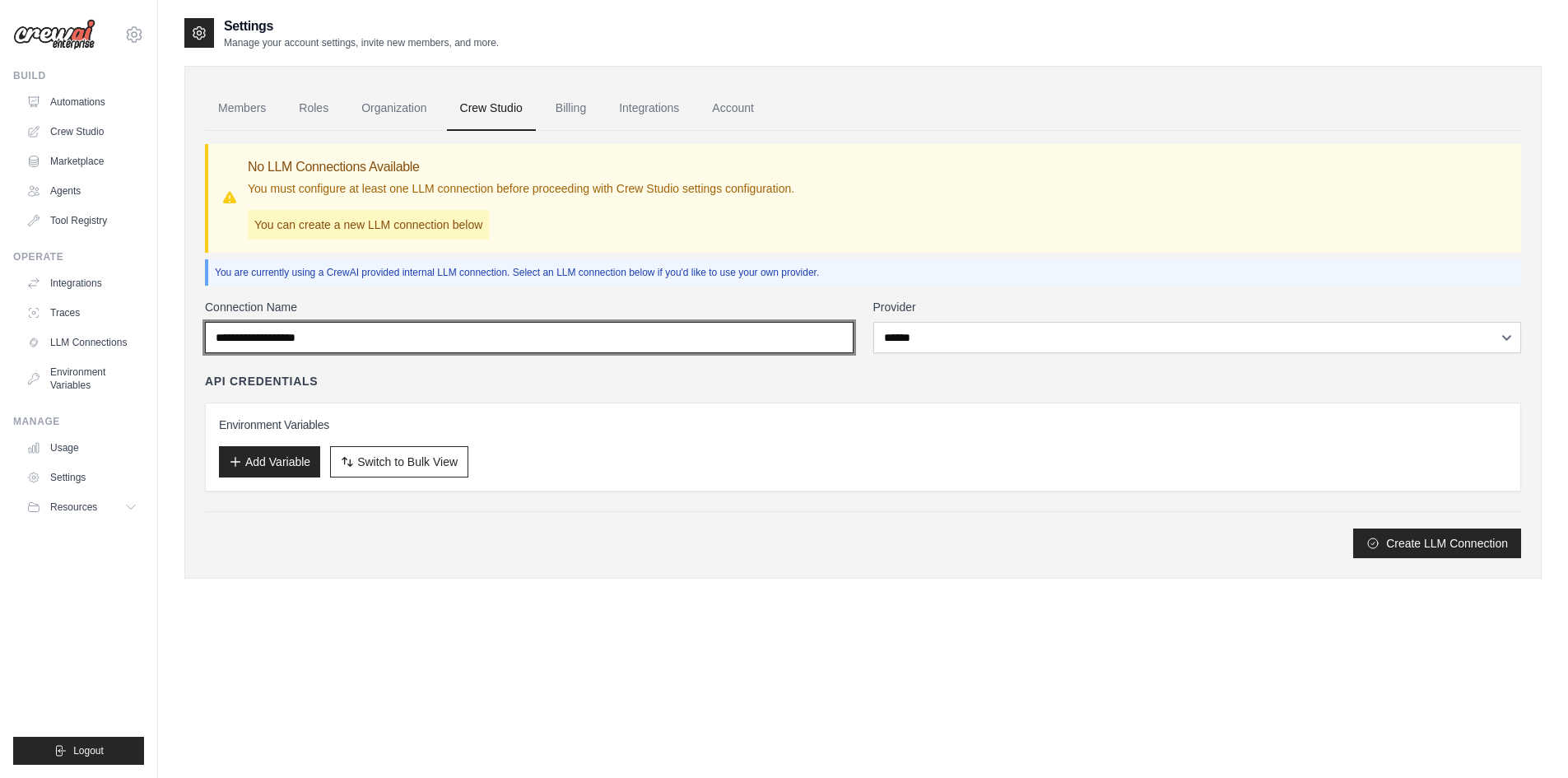
click at [385, 345] on input "Connection Name" at bounding box center [529, 337] width 648 height 31
click at [418, 343] on input "Connection Name" at bounding box center [529, 337] width 648 height 31
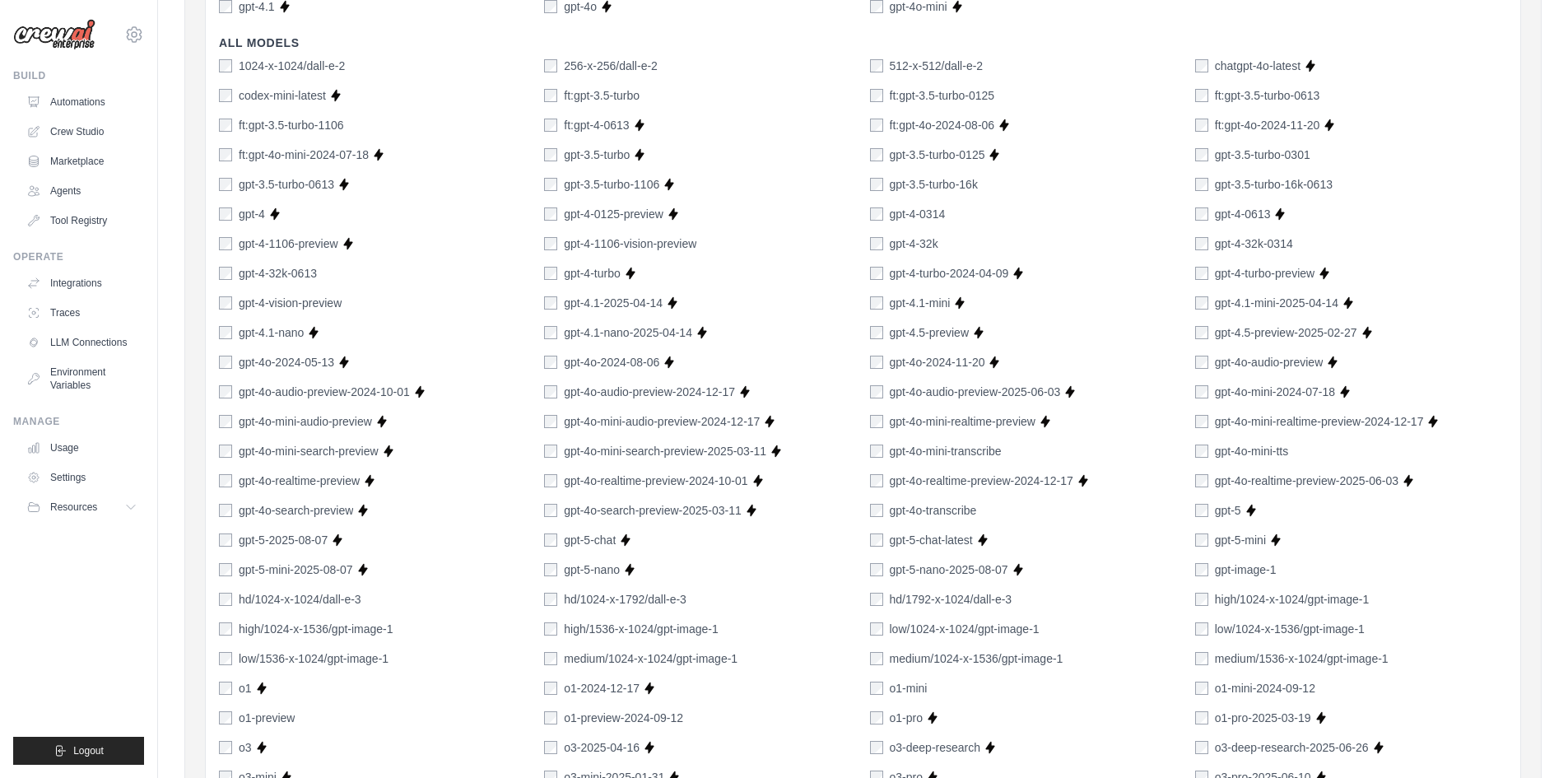
scroll to position [905, 0]
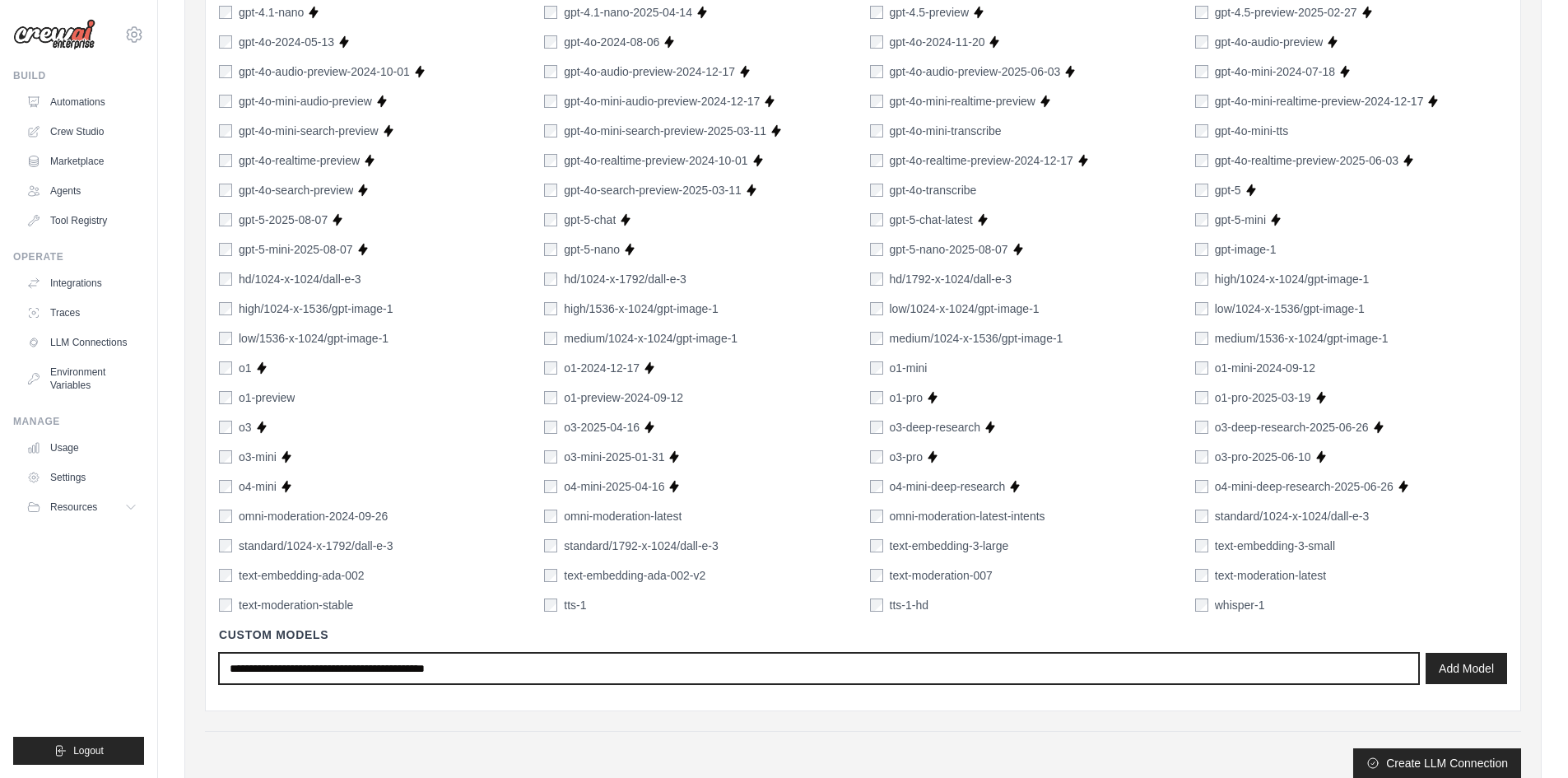
click at [540, 659] on input "text" at bounding box center [819, 668] width 1200 height 31
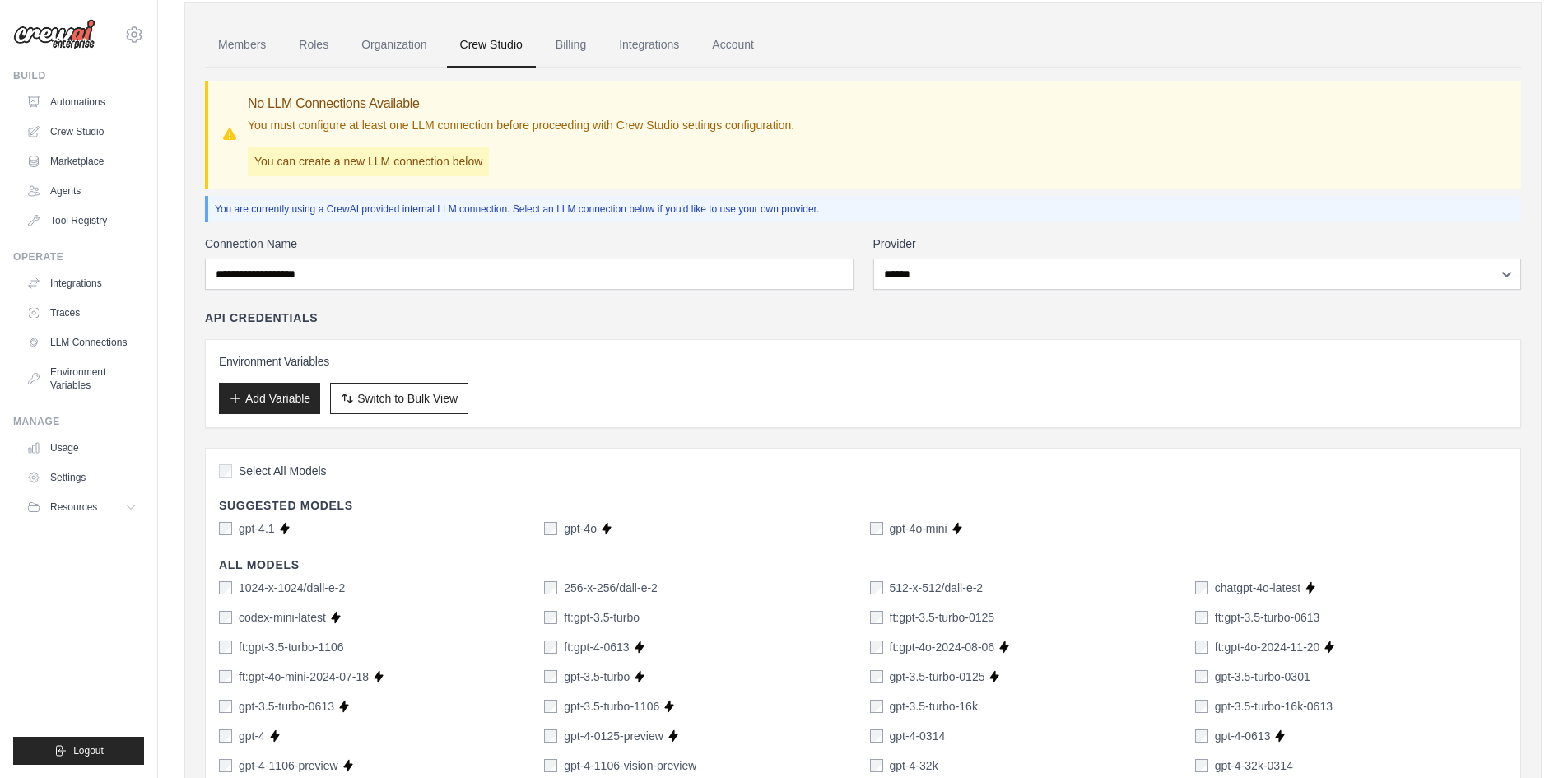
scroll to position [0, 0]
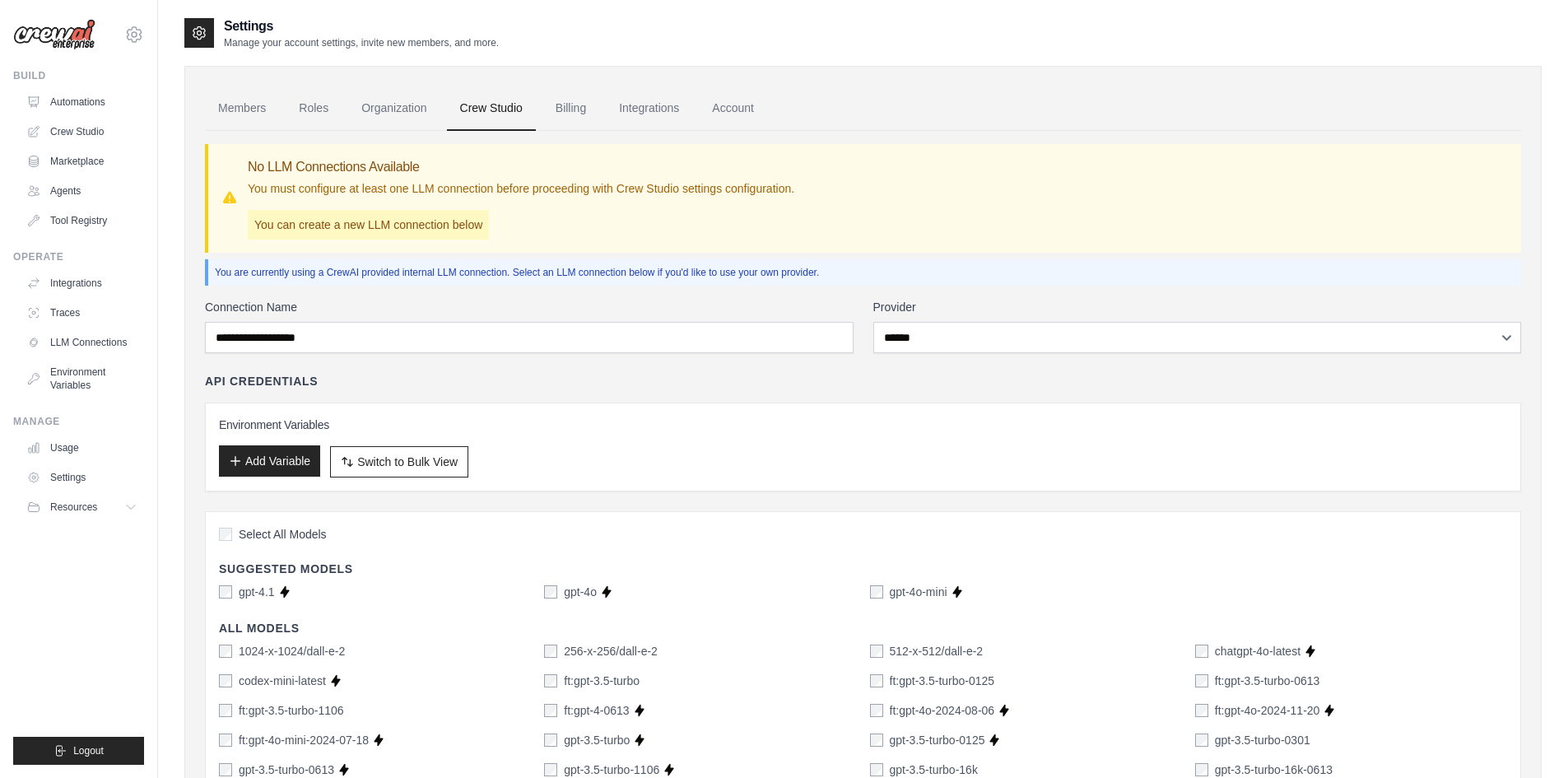
click at [261, 461] on button "Add Variable" at bounding box center [270, 460] width 102 height 31
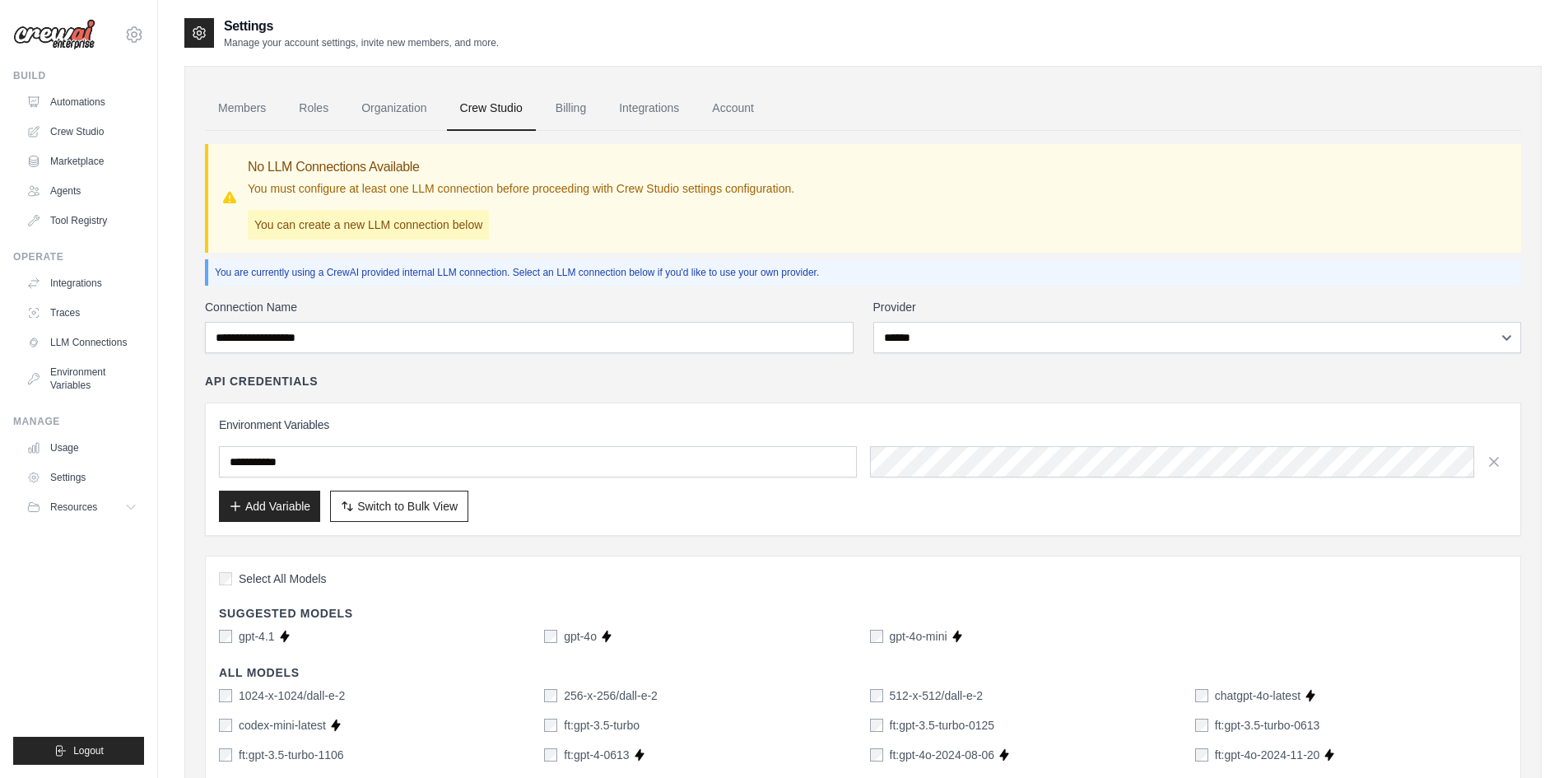
click at [345, 456] on input "text" at bounding box center [538, 461] width 638 height 31
click at [234, 582] on label "Select All Models" at bounding box center [273, 578] width 108 height 16
click at [233, 578] on label "Select All Models" at bounding box center [273, 578] width 108 height 16
click at [82, 126] on link "Crew Studio" at bounding box center [84, 132] width 124 height 26
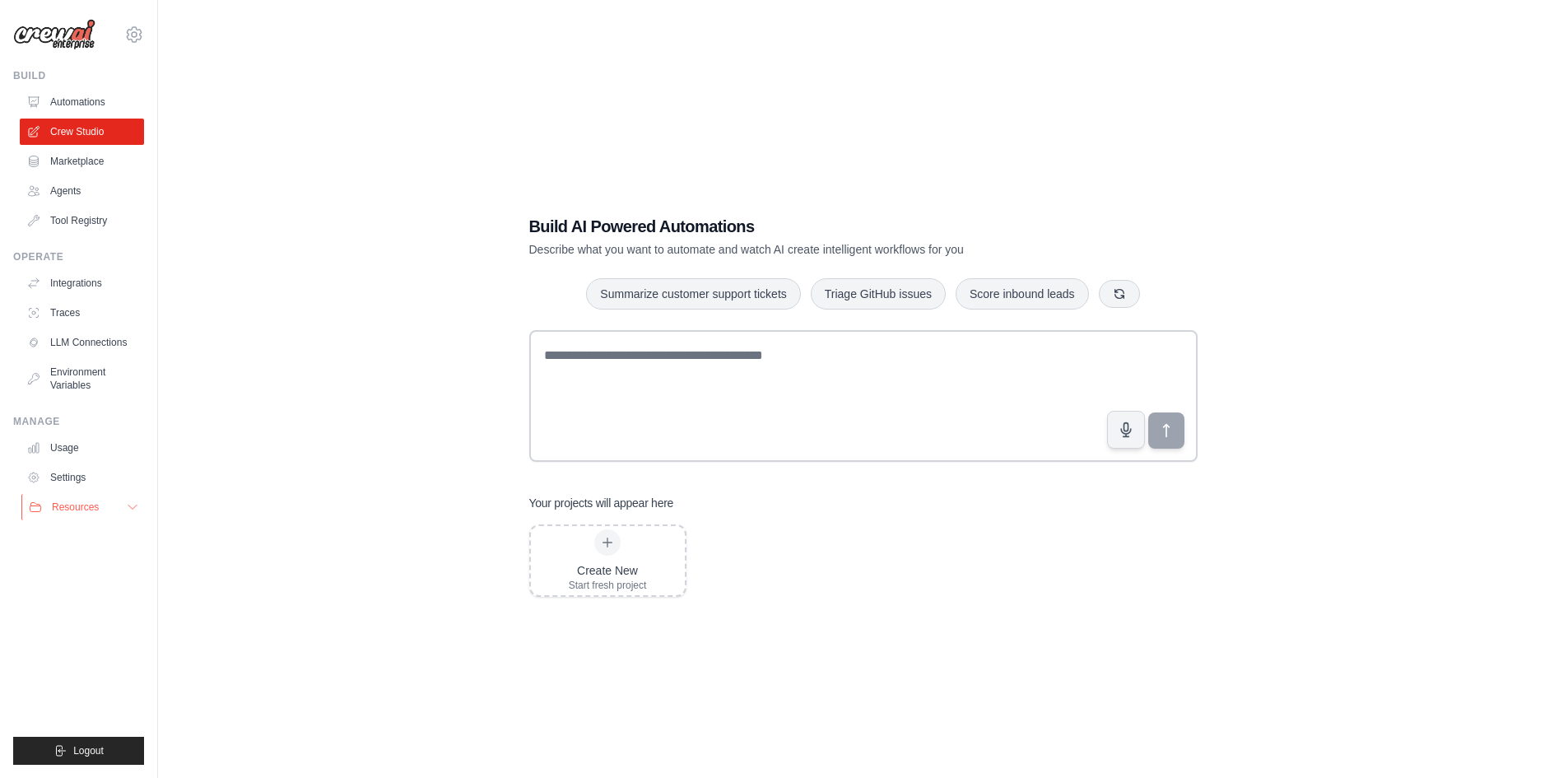
click at [83, 507] on span "Resources" at bounding box center [75, 507] width 47 height 13
click at [75, 610] on span "Video Tutorials" at bounding box center [90, 614] width 65 height 13
